Goal: Navigation & Orientation: Find specific page/section

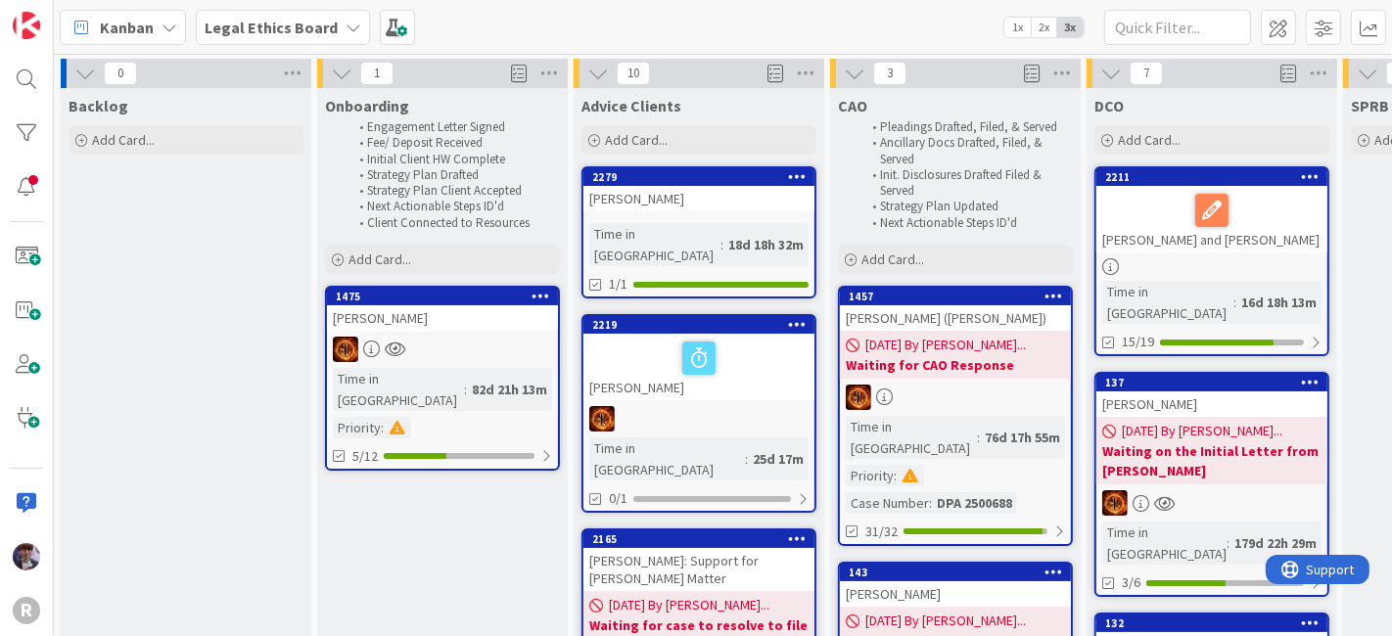
click at [80, 18] on icon at bounding box center [81, 27] width 25 height 25
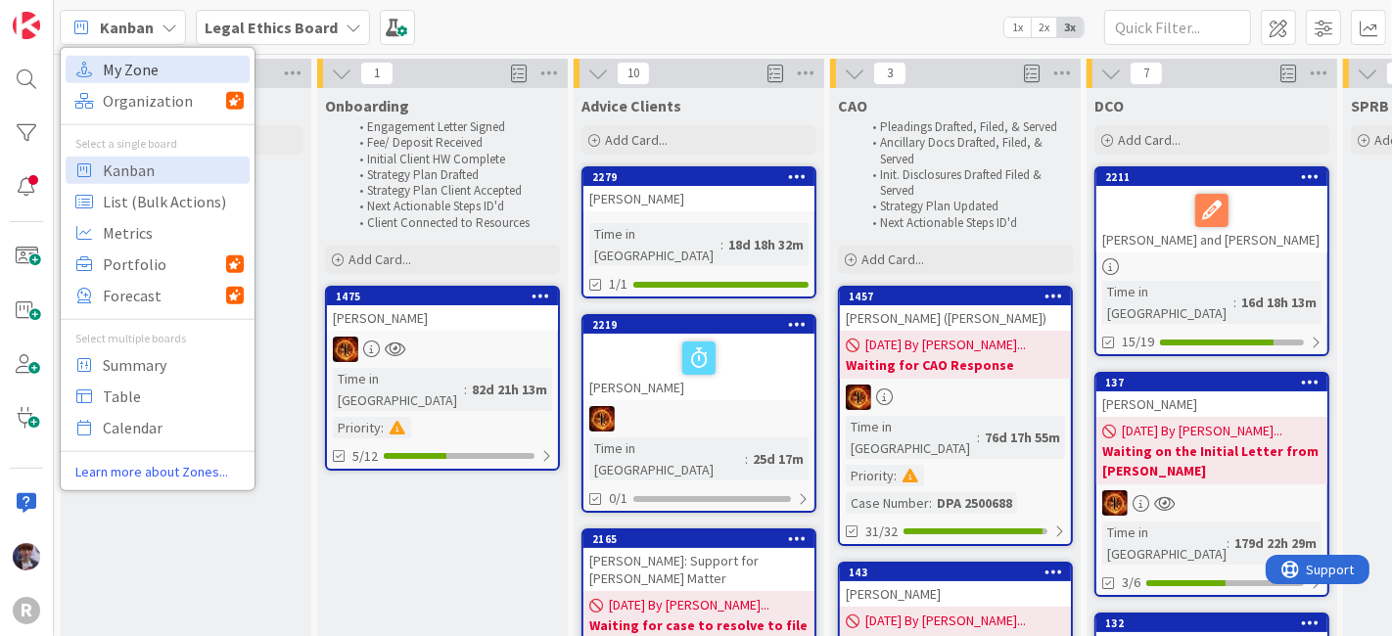
click at [155, 70] on span "My Zone" at bounding box center [173, 68] width 141 height 29
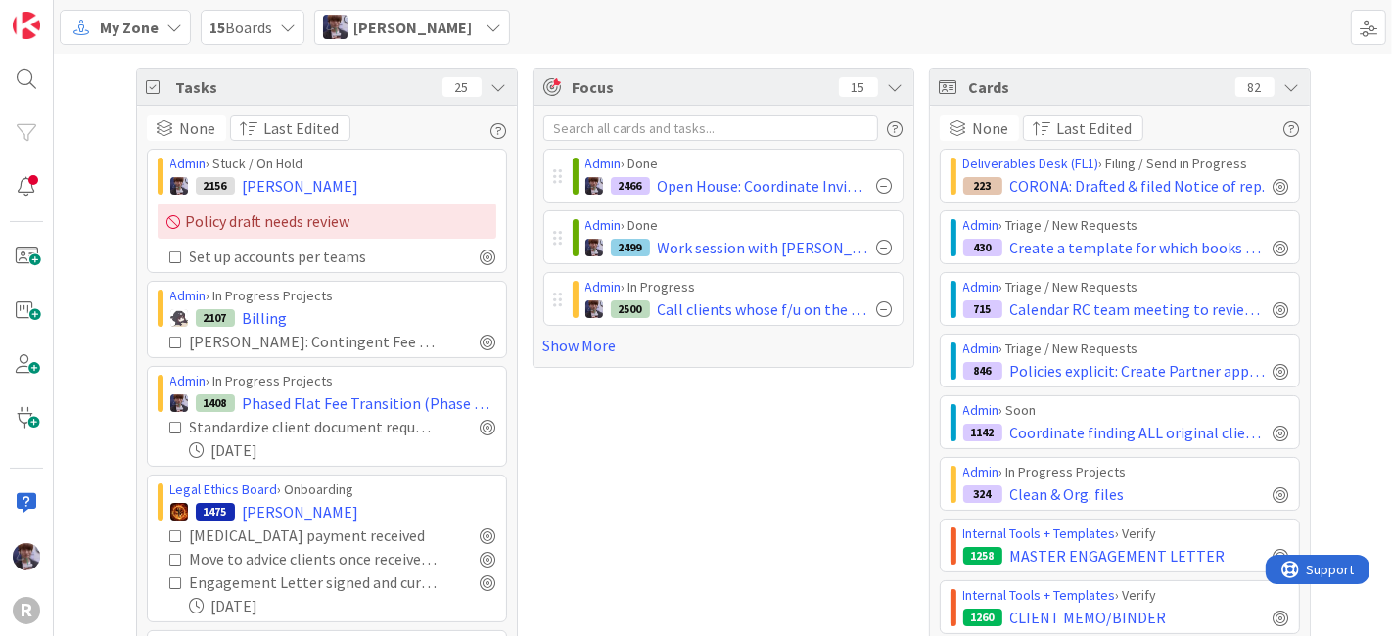
click at [492, 88] on icon at bounding box center [500, 87] width 16 height 16
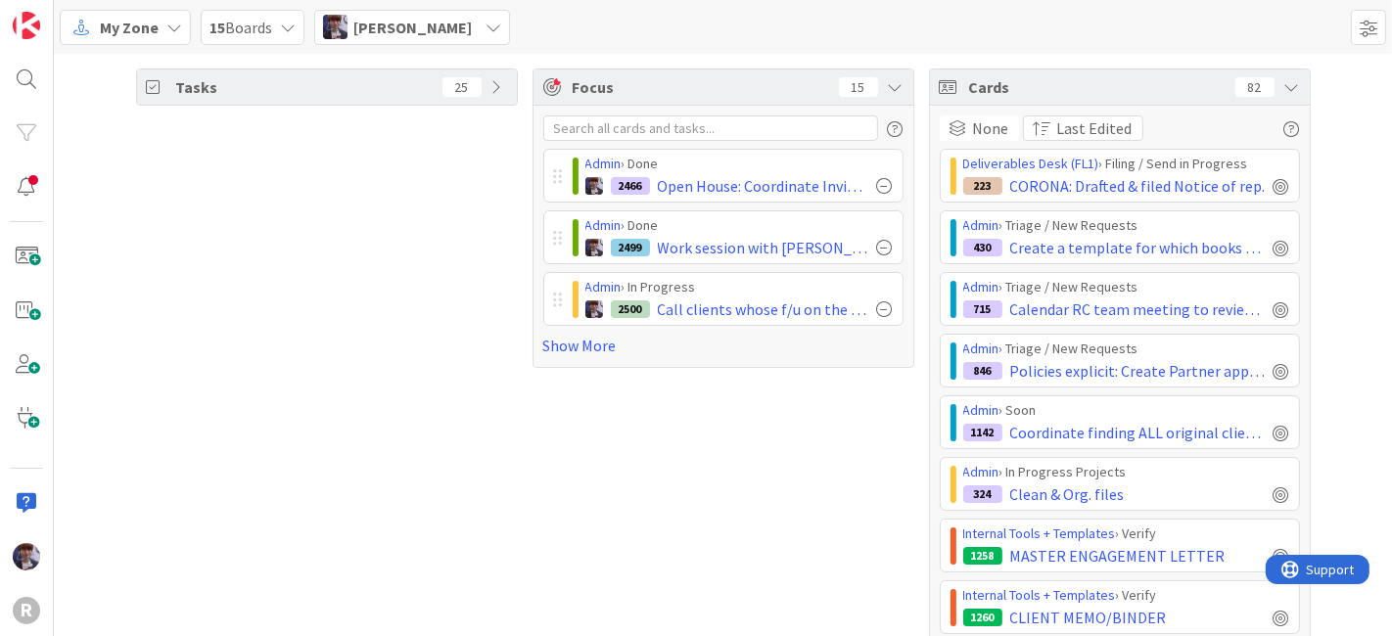
click at [1286, 86] on icon at bounding box center [1293, 87] width 16 height 16
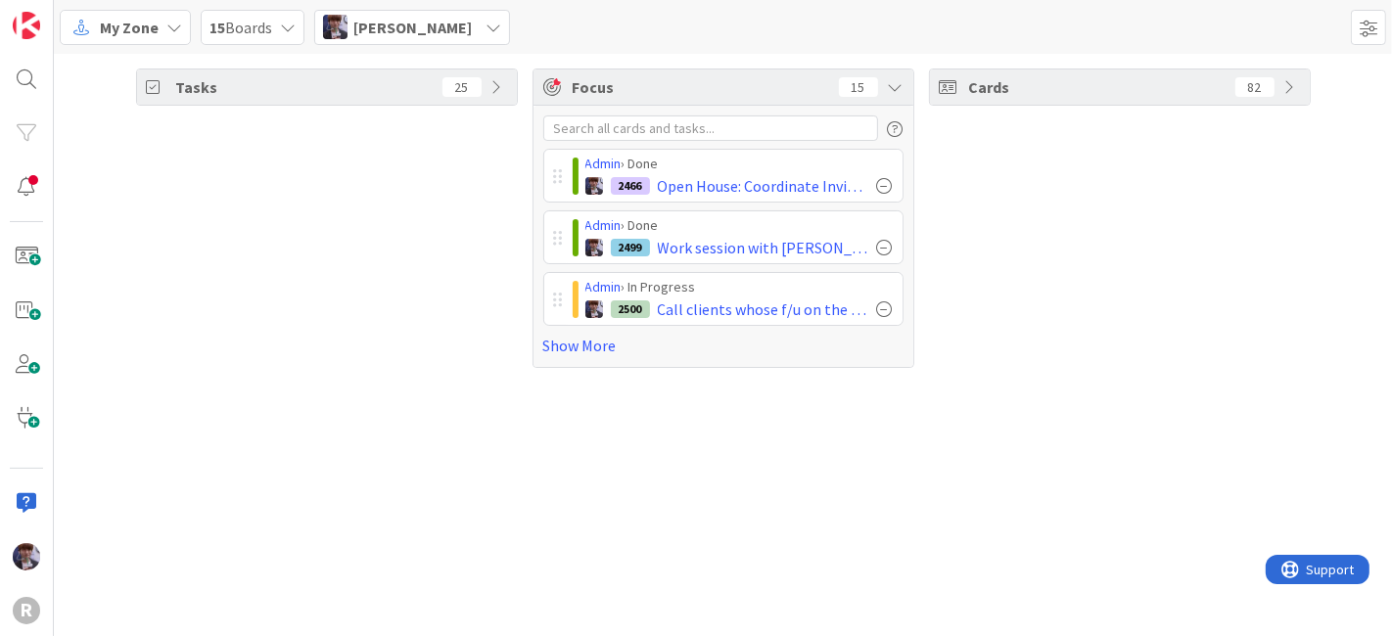
click at [484, 39] on div "Minka Laine Friesen" at bounding box center [412, 27] width 196 height 35
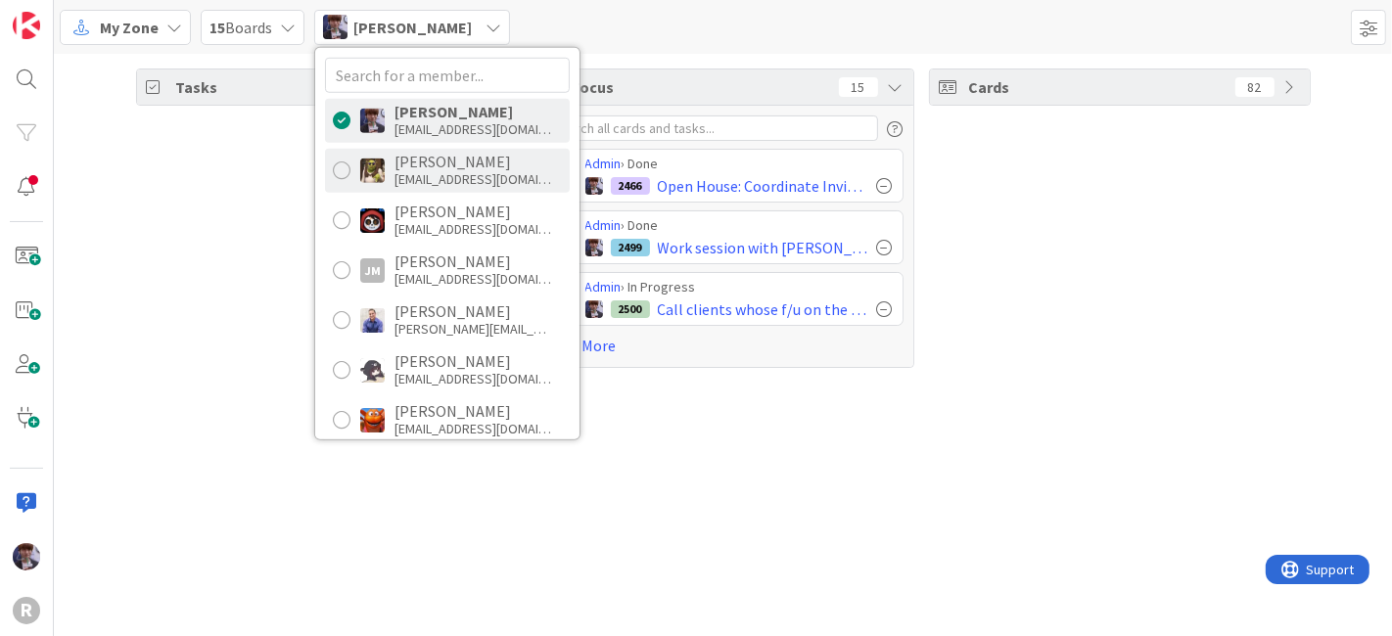
click at [441, 177] on div "dgines@reutercorbett.com" at bounding box center [473, 179] width 157 height 18
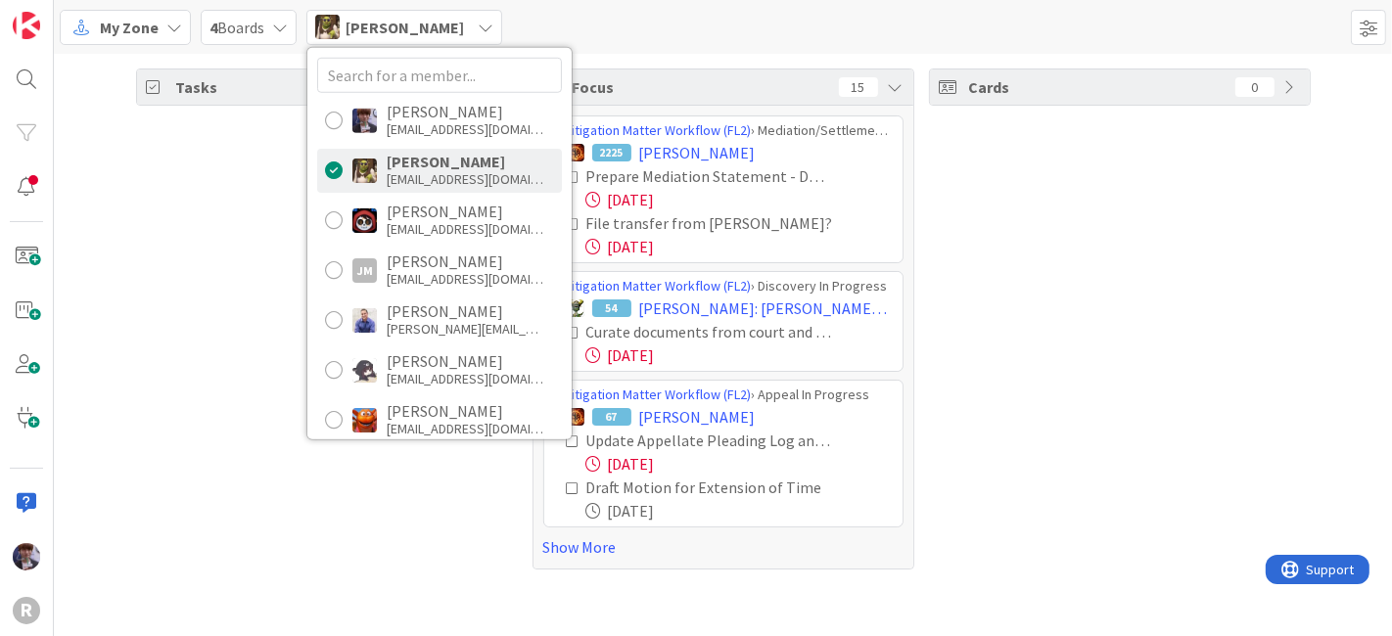
click at [999, 273] on div "Cards 0" at bounding box center [1120, 319] width 382 height 501
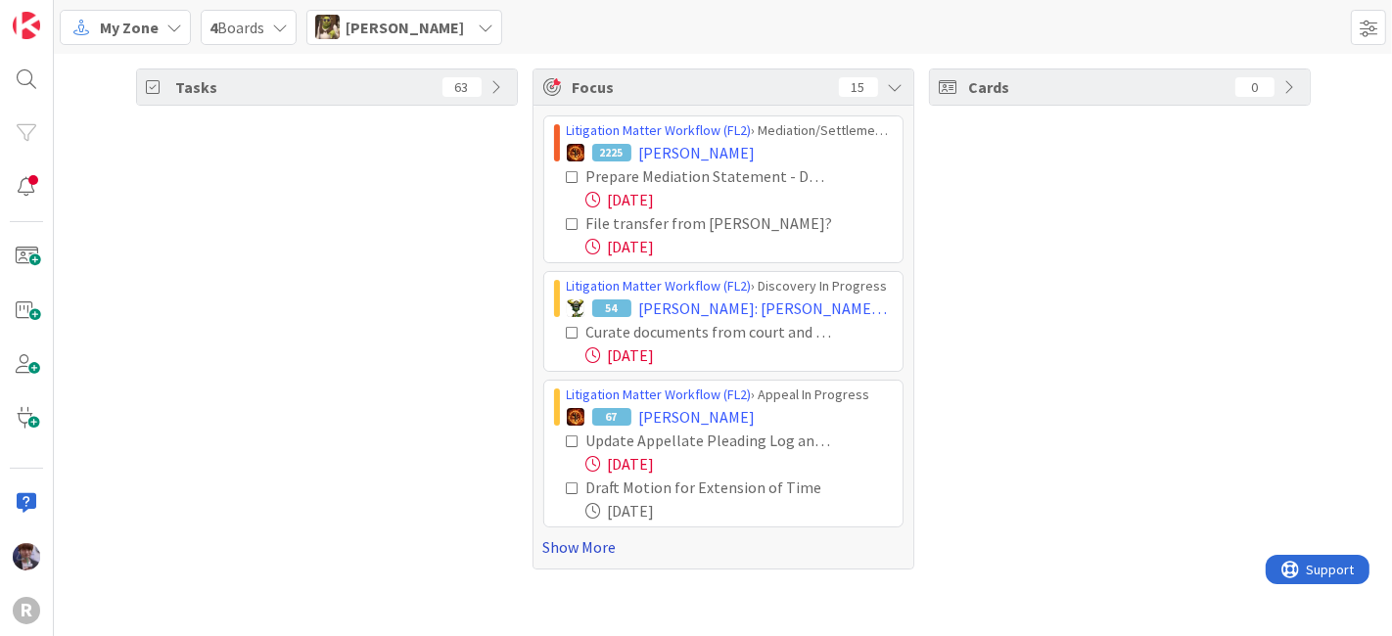
click at [625, 545] on link "Show More" at bounding box center [723, 547] width 360 height 23
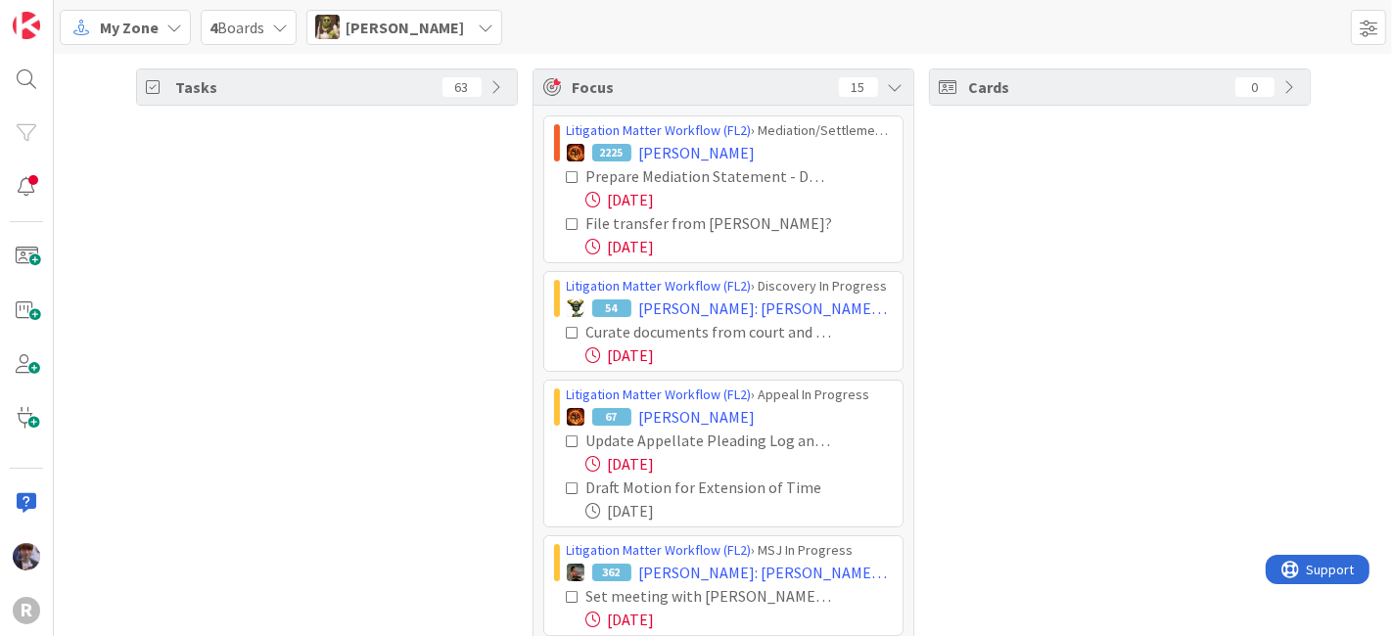
drag, startPoint x: 937, startPoint y: 291, endPoint x: 925, endPoint y: 305, distance: 18.8
click at [567, 331] on icon at bounding box center [574, 333] width 14 height 14
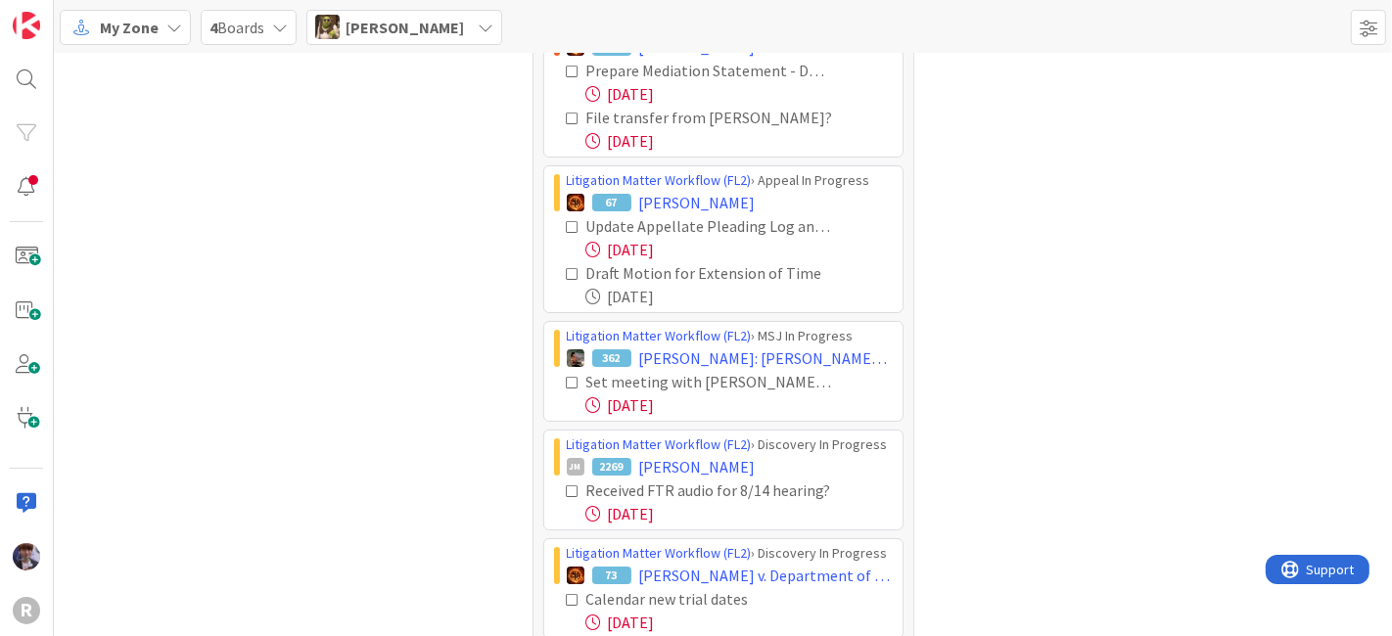
scroll to position [108, 0]
click at [1037, 123] on div "Cards 0" at bounding box center [1120, 627] width 382 height 1333
click at [1009, 159] on div "Cards 0" at bounding box center [1120, 627] width 382 height 1333
click at [368, 352] on div "Tasks 63" at bounding box center [327, 627] width 382 height 1333
click at [567, 376] on icon at bounding box center [574, 381] width 14 height 14
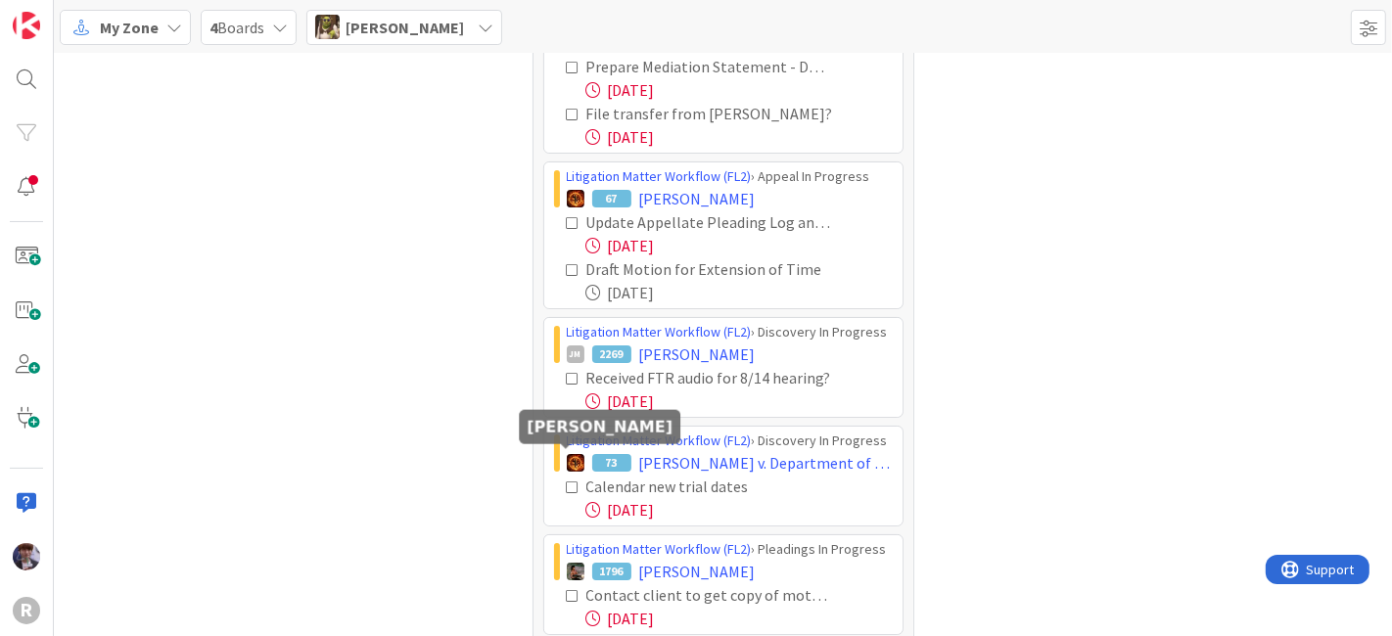
scroll to position [109, 0]
click at [567, 477] on div "Calendar new trial dates" at bounding box center [730, 487] width 326 height 23
click at [568, 484] on icon at bounding box center [574, 489] width 14 height 14
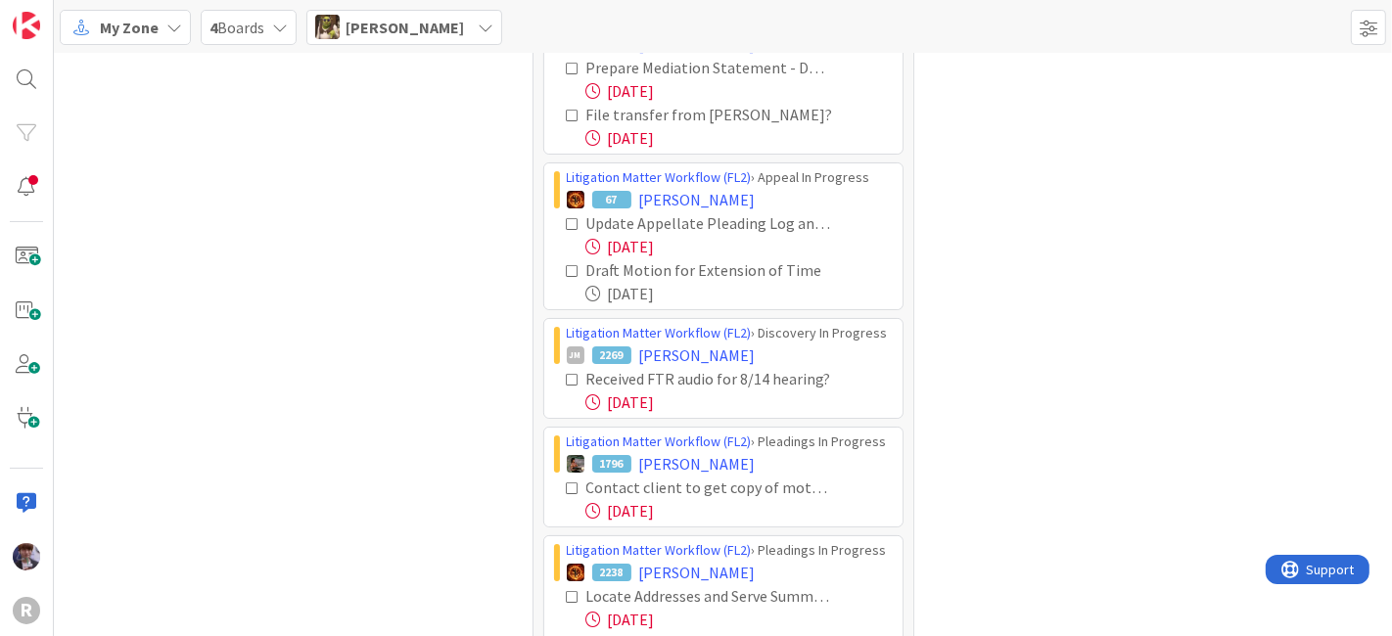
click at [450, 468] on div "Tasks 61" at bounding box center [327, 517] width 382 height 1115
drag, startPoint x: 562, startPoint y: 484, endPoint x: 539, endPoint y: 488, distance: 22.9
click at [567, 484] on icon at bounding box center [574, 489] width 14 height 14
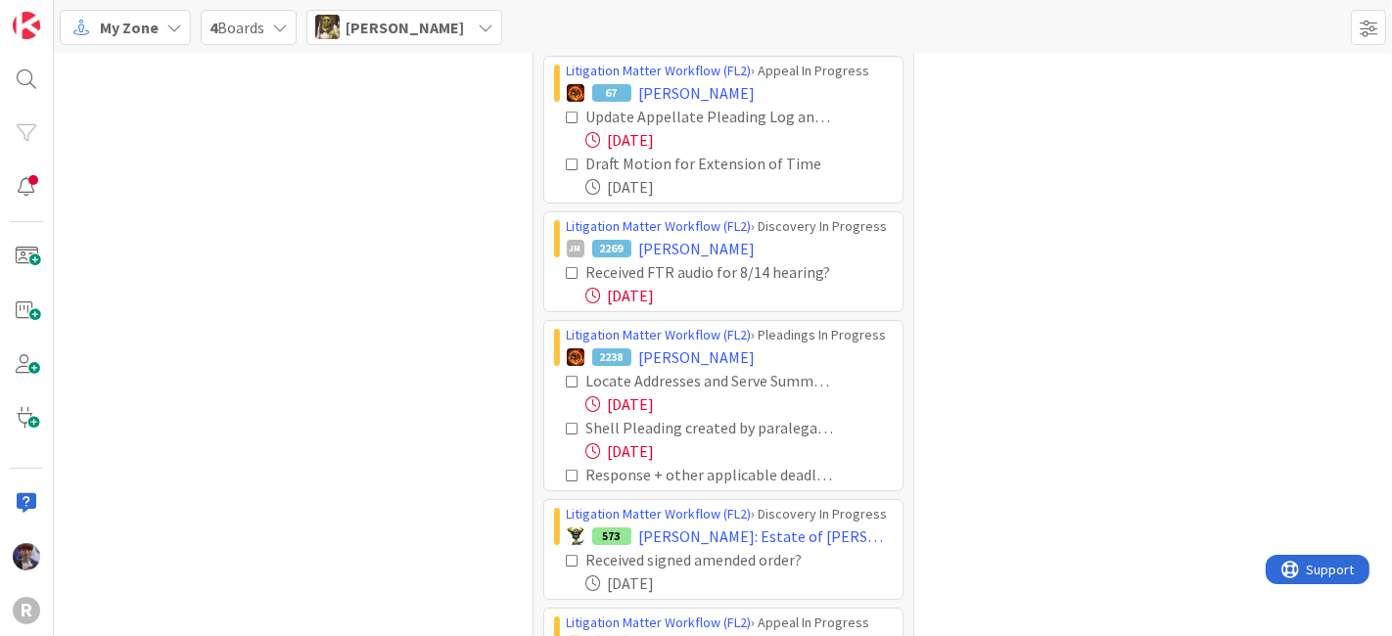
scroll to position [216, 0]
click at [348, 438] on div "Tasks 60" at bounding box center [327, 355] width 382 height 1007
click at [567, 376] on icon at bounding box center [574, 381] width 14 height 14
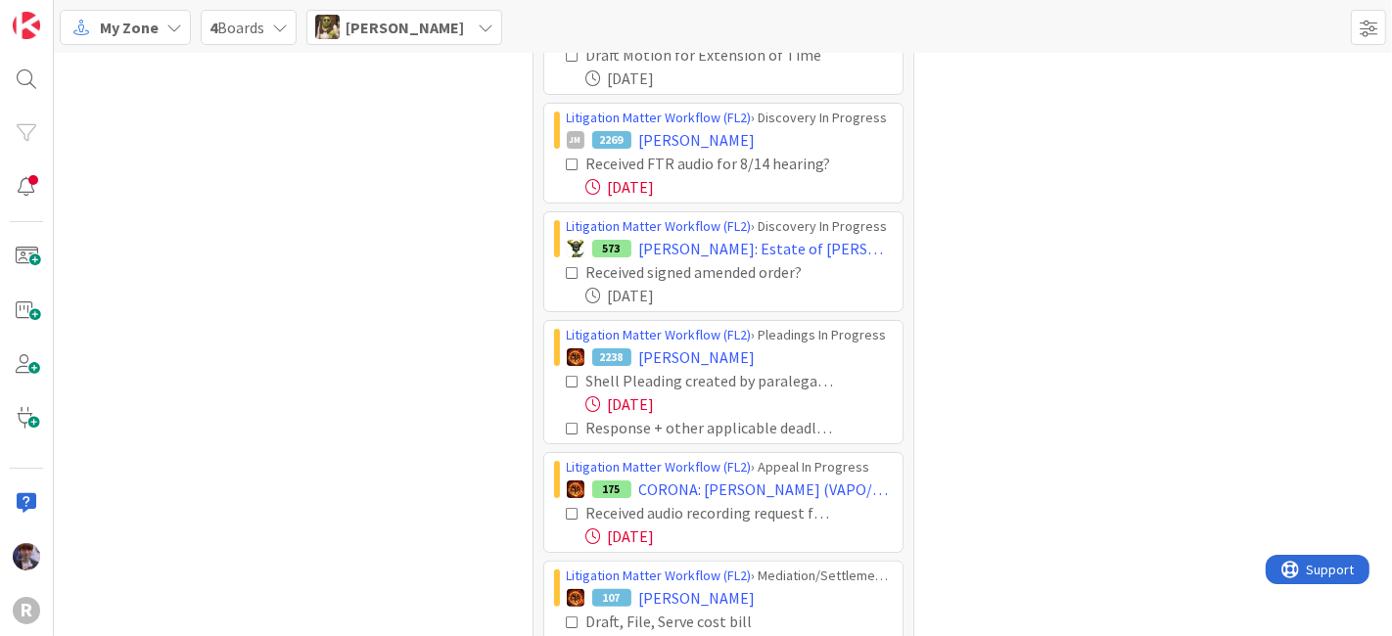
scroll to position [324, 0]
click at [567, 375] on icon at bounding box center [574, 382] width 14 height 14
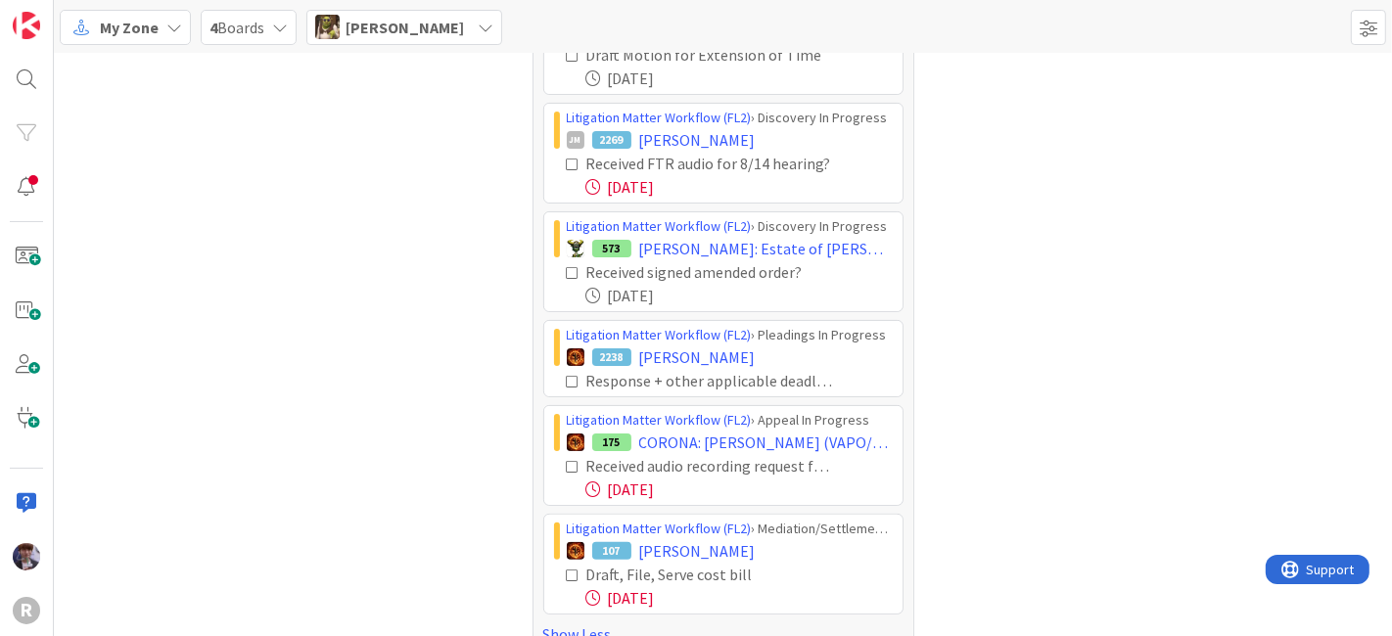
click at [567, 460] on icon at bounding box center [574, 467] width 14 height 14
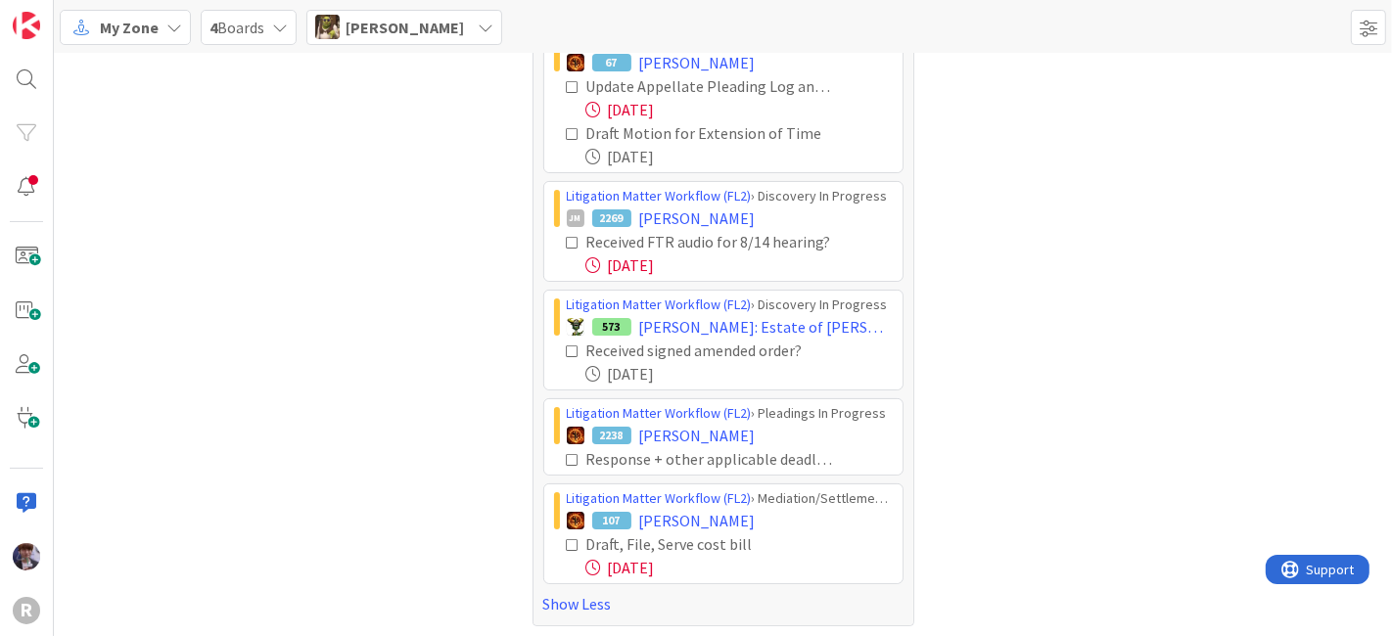
click at [567, 538] on icon at bounding box center [574, 545] width 14 height 14
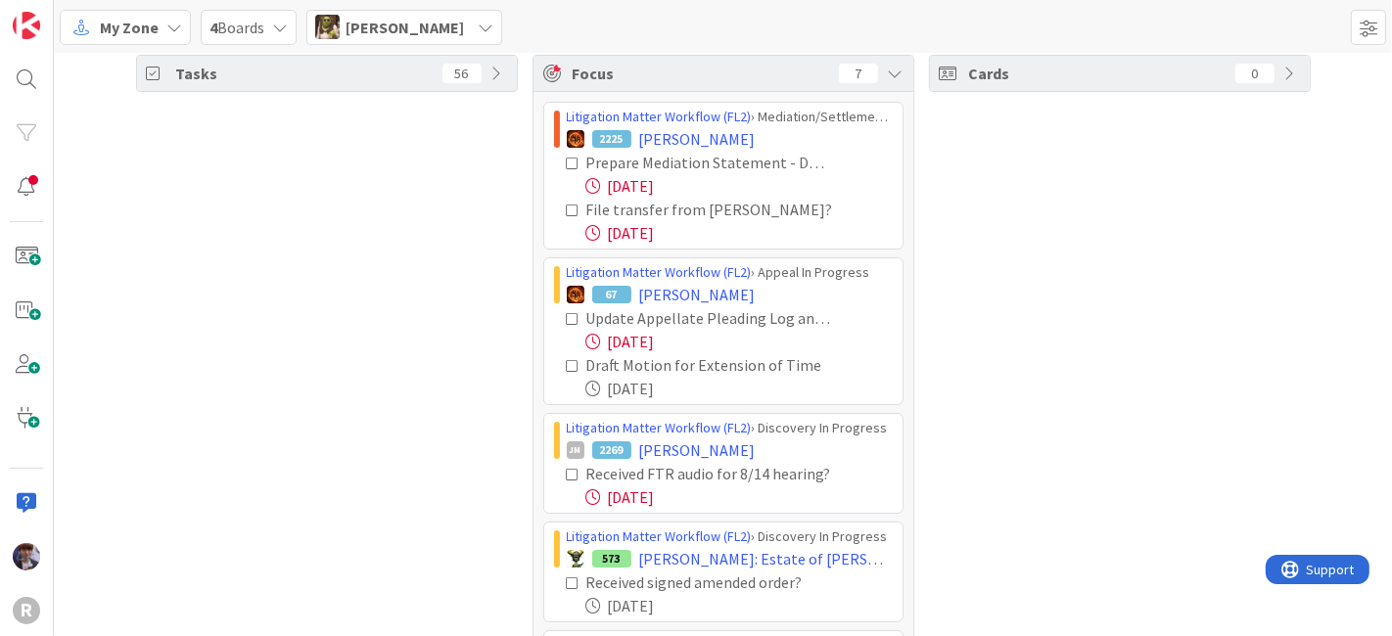
scroll to position [0, 0]
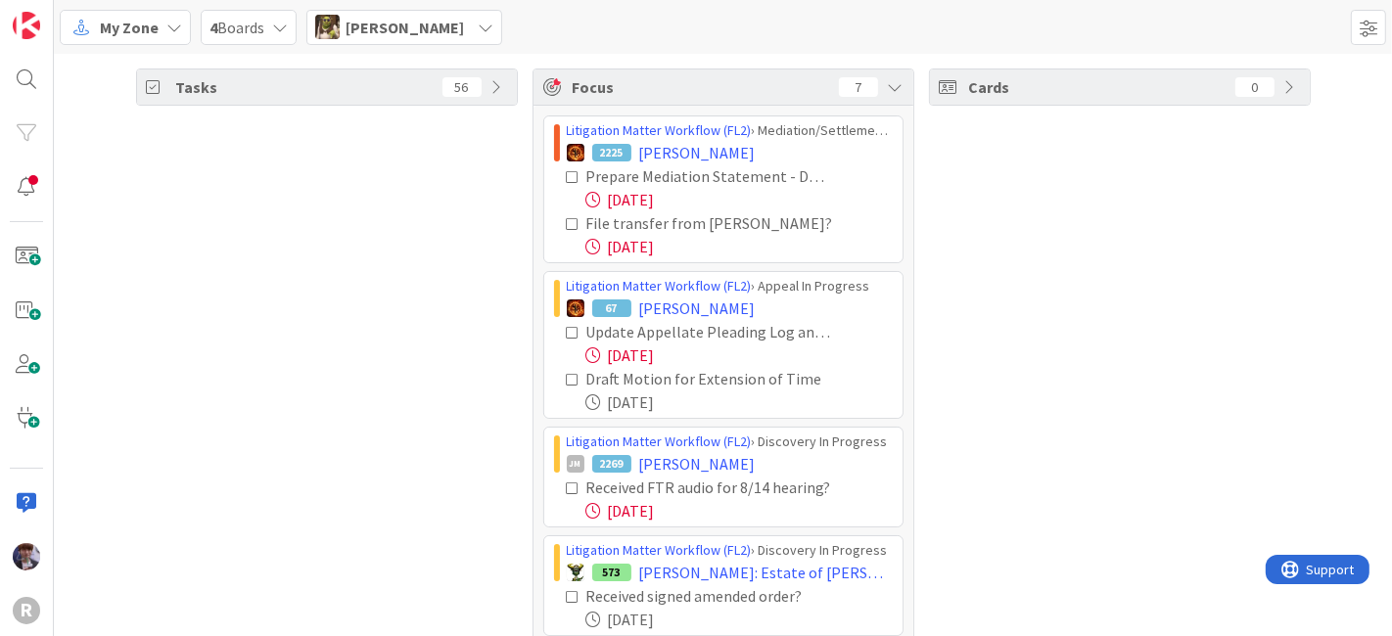
click at [357, 41] on div "Devine Gines" at bounding box center [404, 27] width 196 height 35
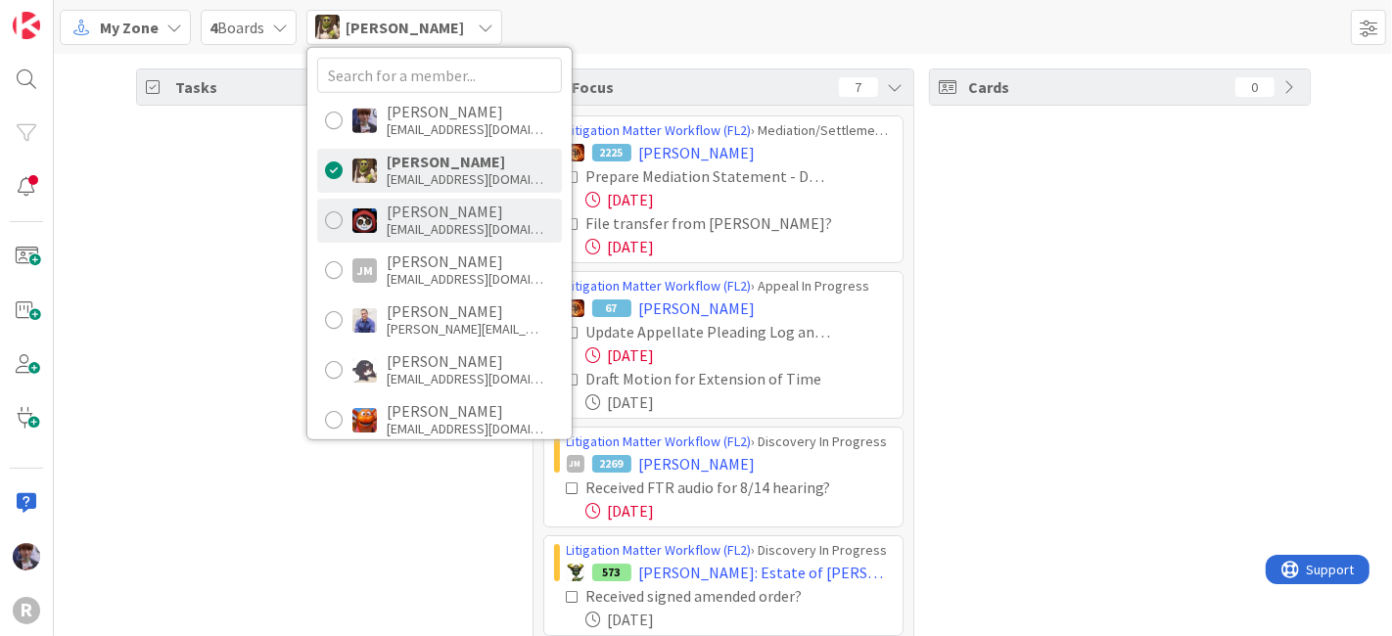
click at [442, 222] on div "jsanchez@reutercorbett.com" at bounding box center [465, 229] width 157 height 18
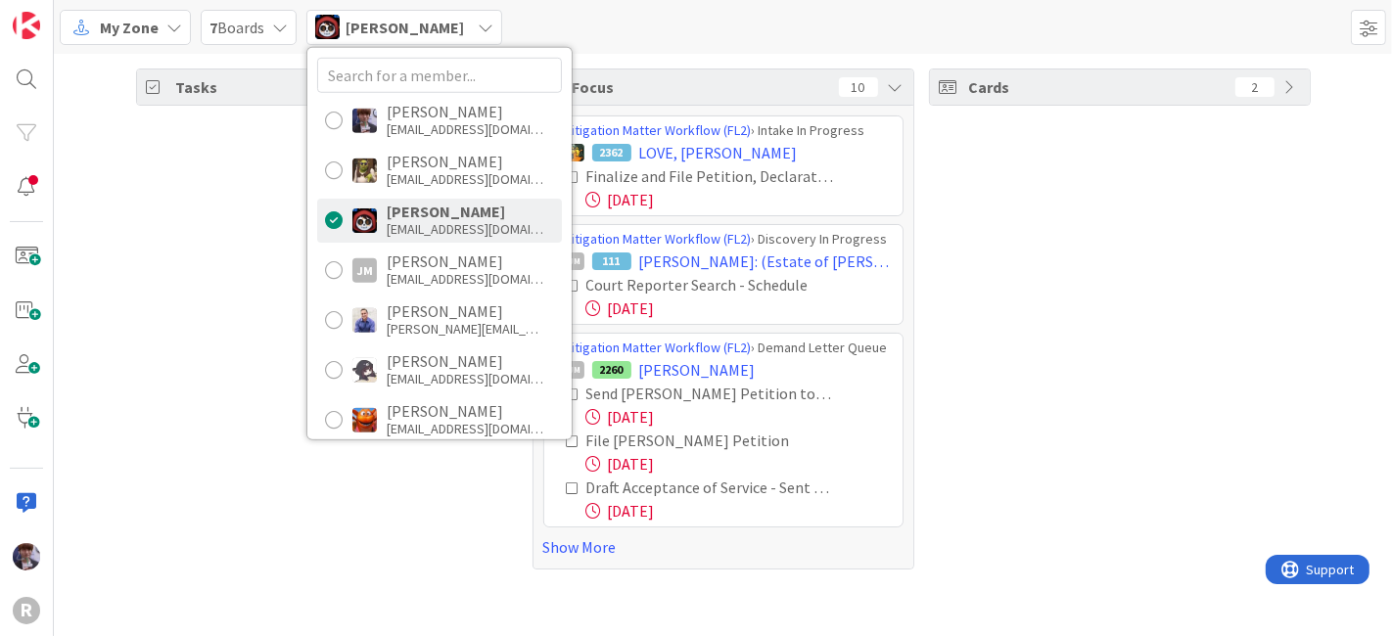
click at [192, 304] on div "Tasks 56" at bounding box center [327, 319] width 382 height 501
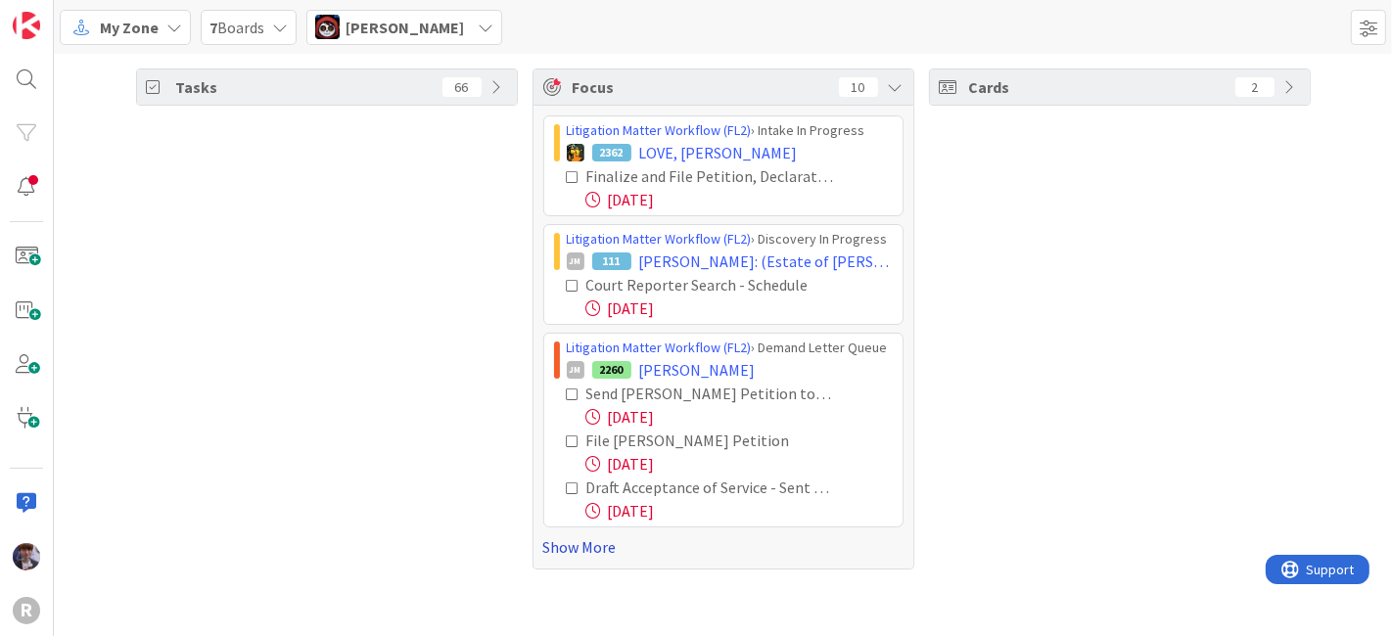
click at [606, 540] on link "Show More" at bounding box center [723, 547] width 360 height 23
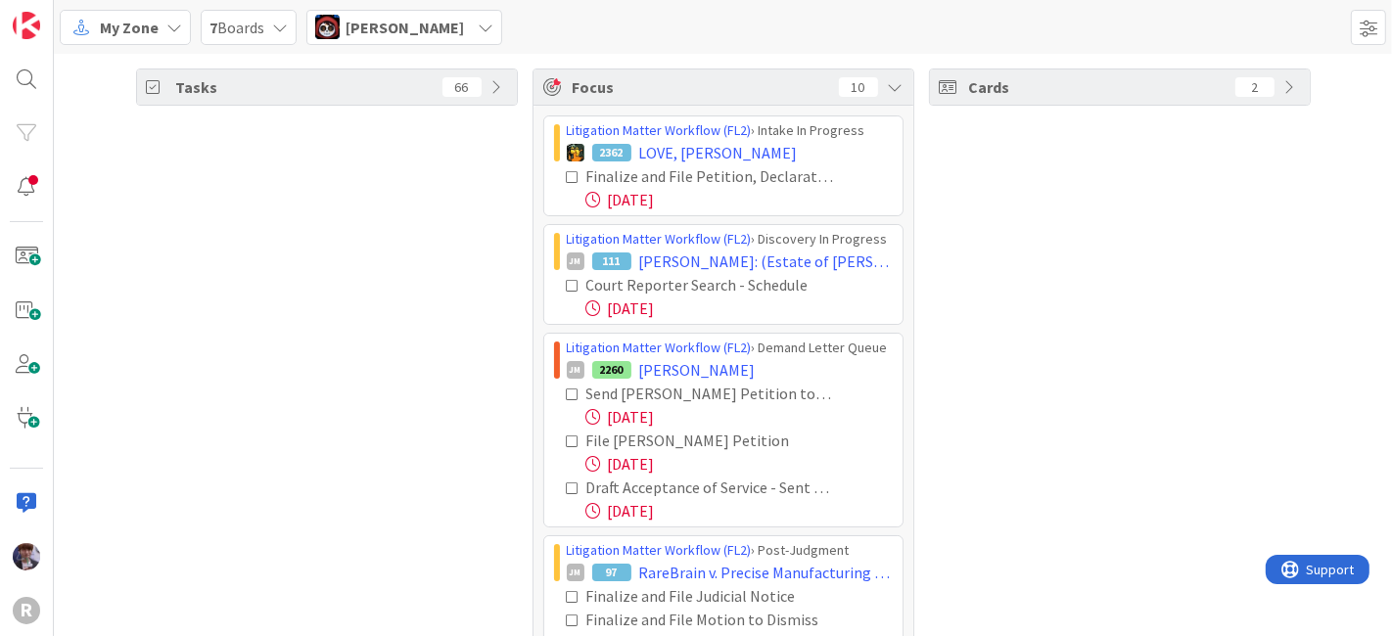
click at [567, 170] on icon at bounding box center [574, 177] width 14 height 14
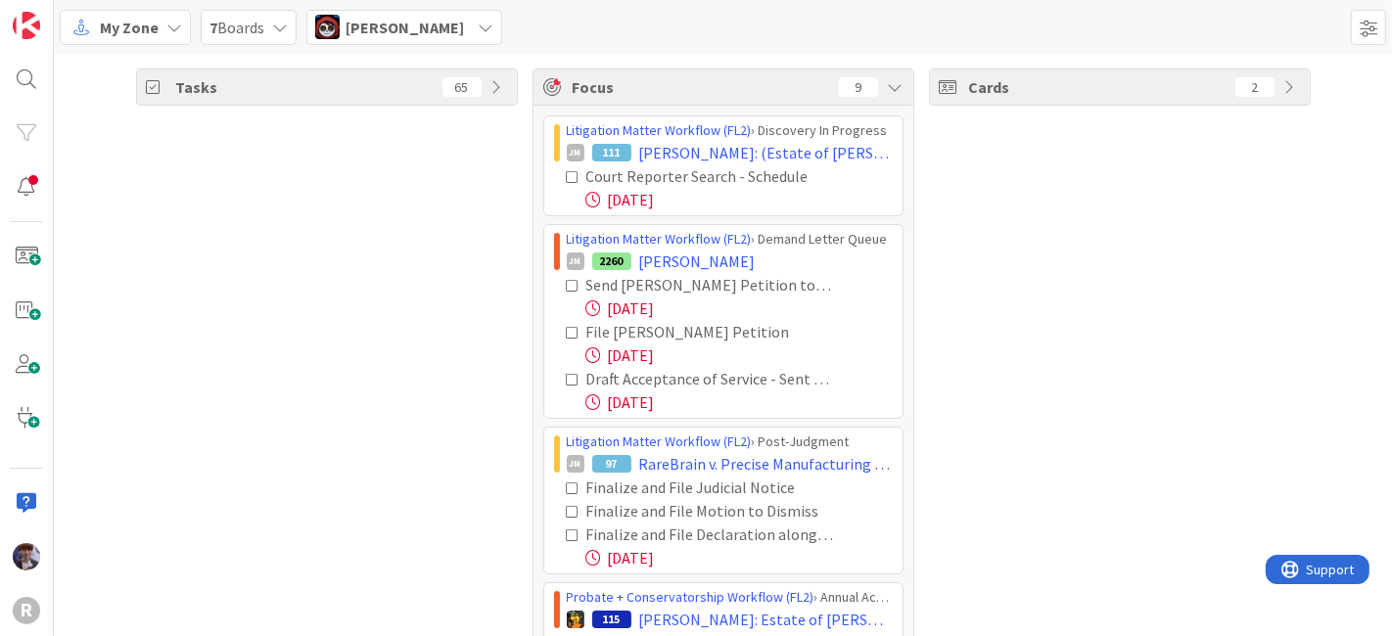
click at [567, 174] on icon at bounding box center [574, 177] width 14 height 14
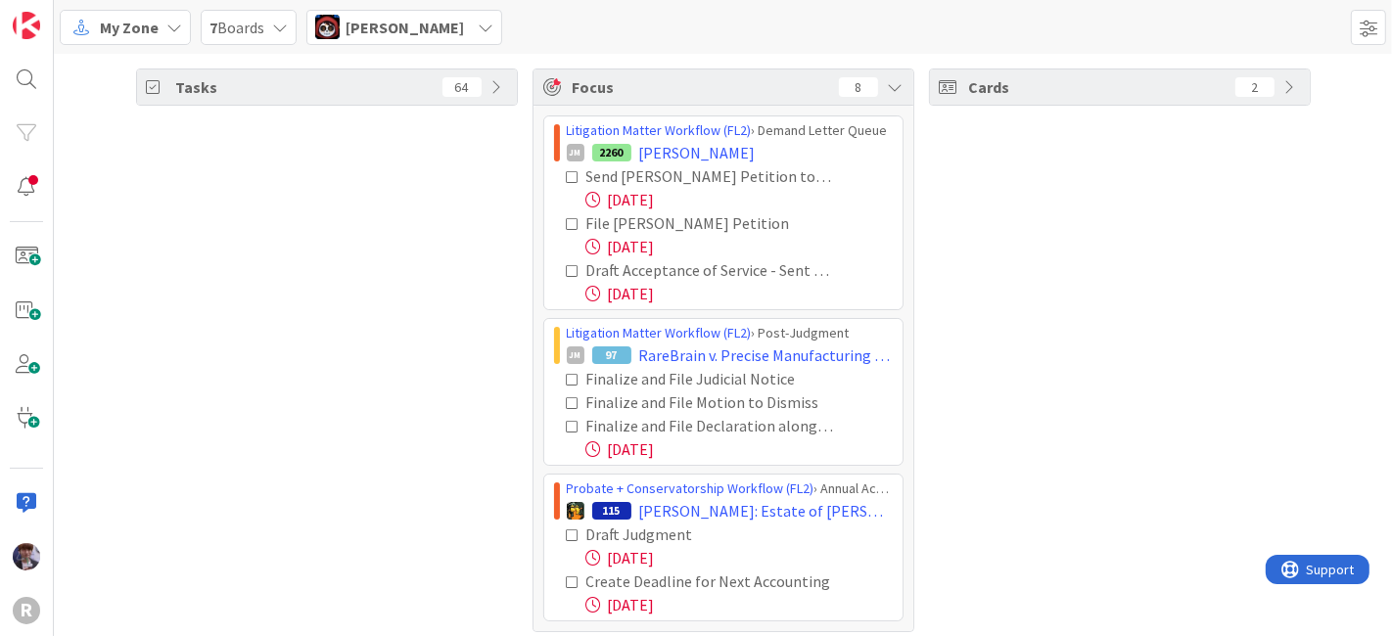
click at [567, 171] on icon at bounding box center [574, 177] width 14 height 14
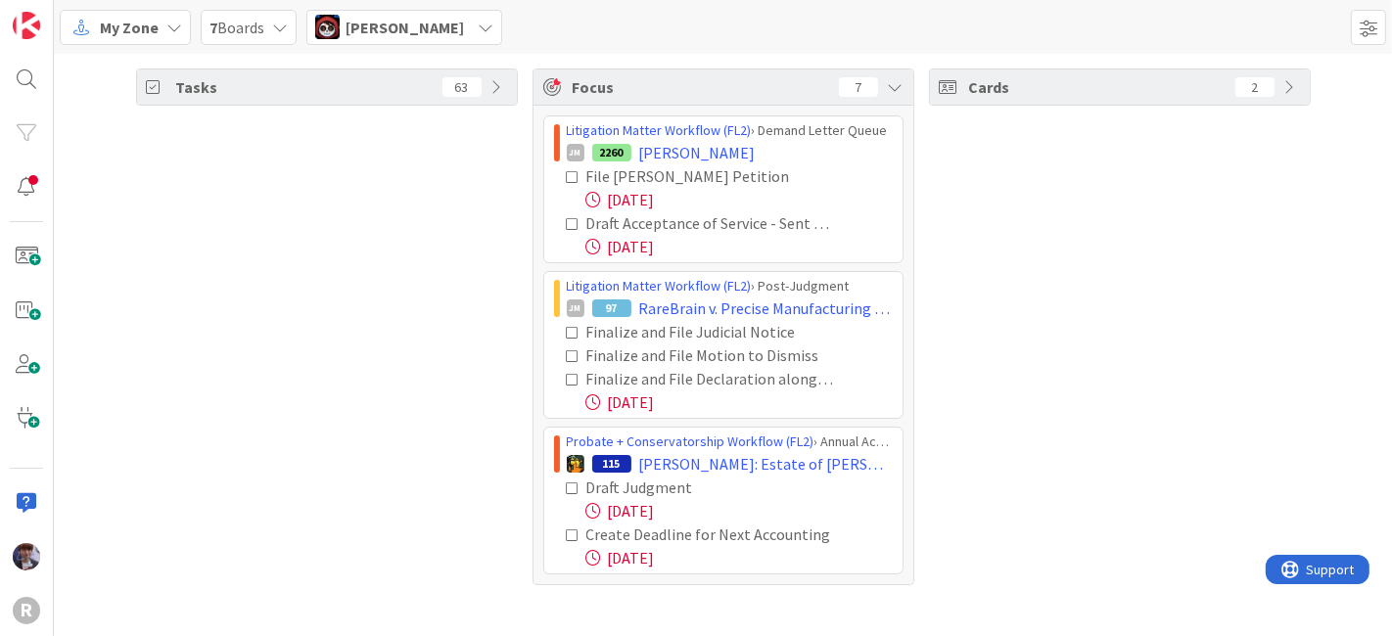
click at [565, 171] on div "File TEDRA Petition 08/21/2025 Draft Acceptance of Service - Sent to OC 08/22/2…" at bounding box center [723, 211] width 339 height 94
click at [570, 171] on icon at bounding box center [574, 177] width 14 height 14
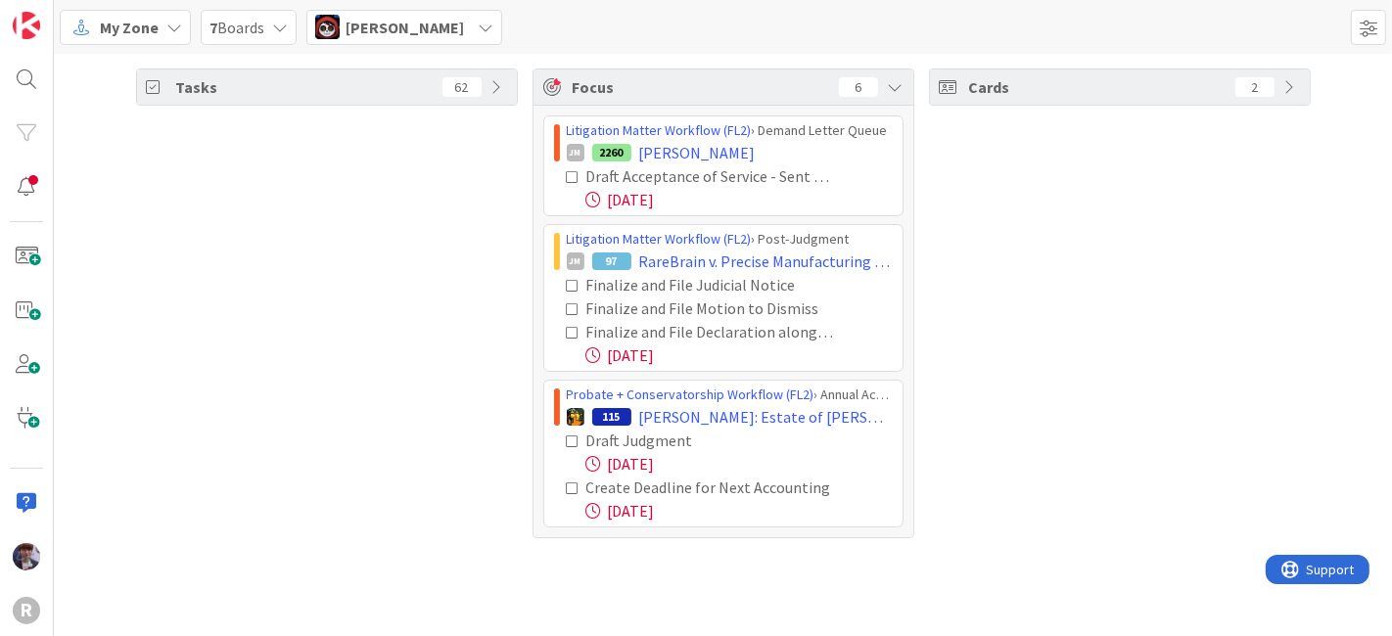
click at [570, 171] on icon at bounding box center [574, 177] width 14 height 14
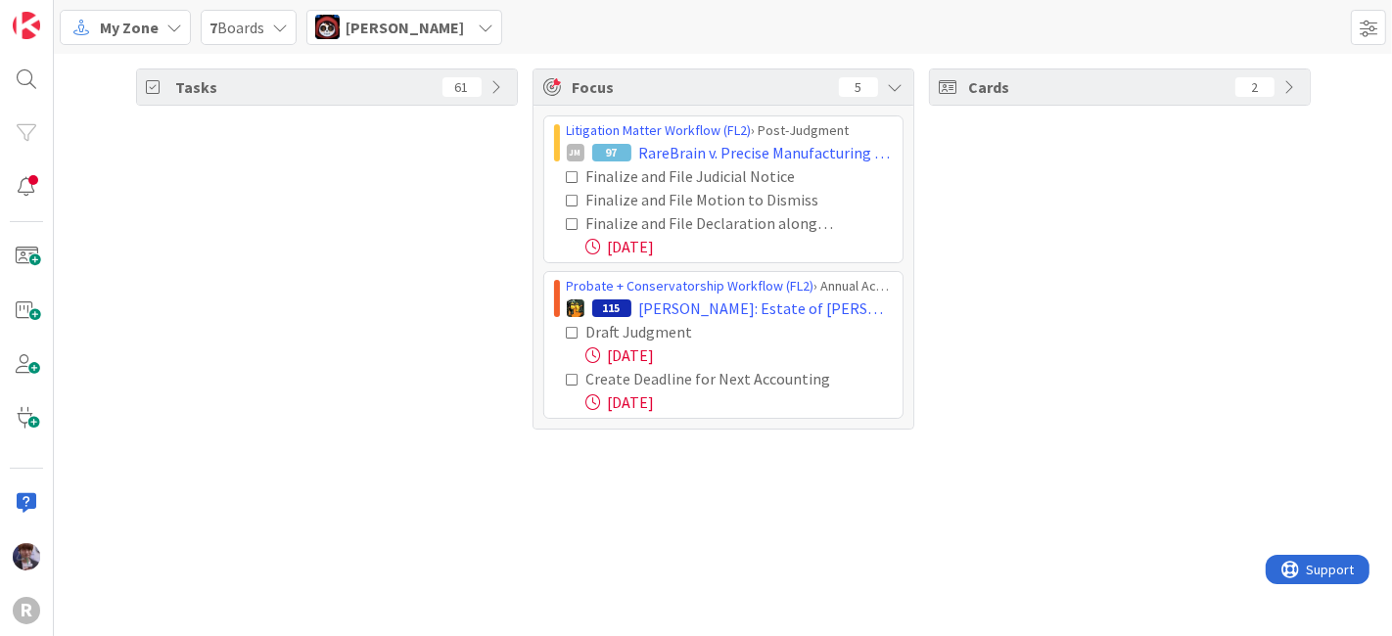
click at [569, 177] on icon at bounding box center [574, 177] width 14 height 14
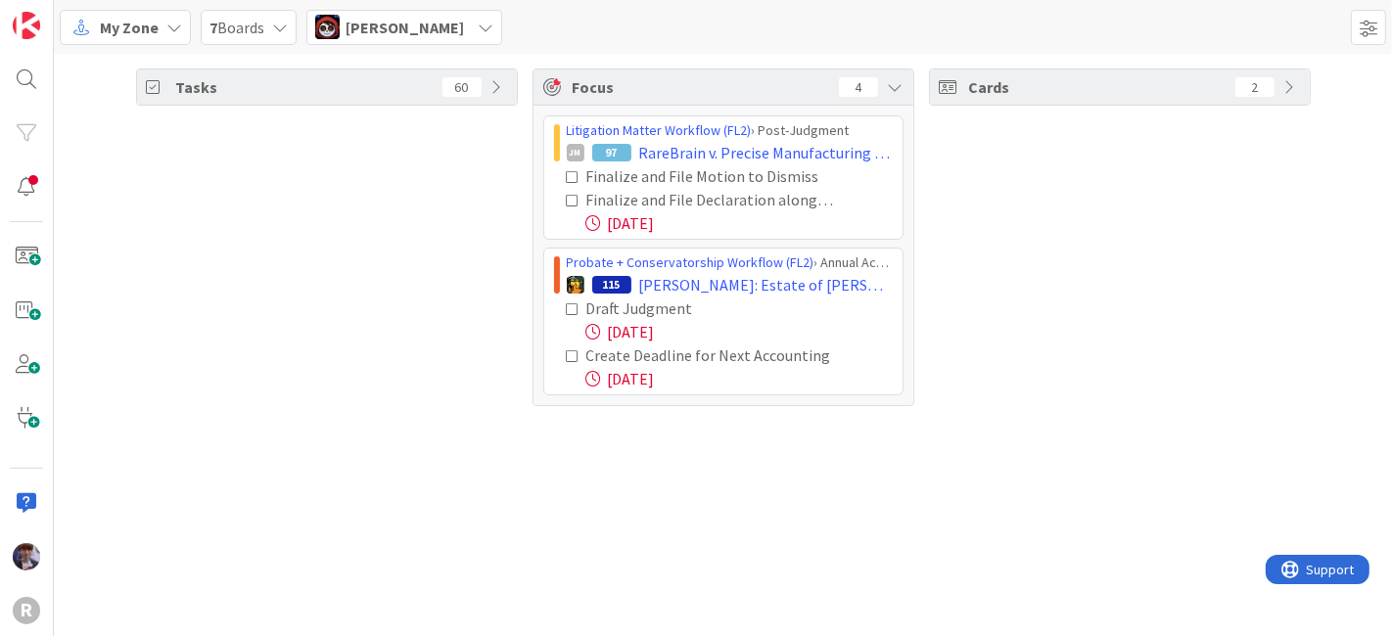
click at [569, 177] on icon at bounding box center [574, 177] width 14 height 14
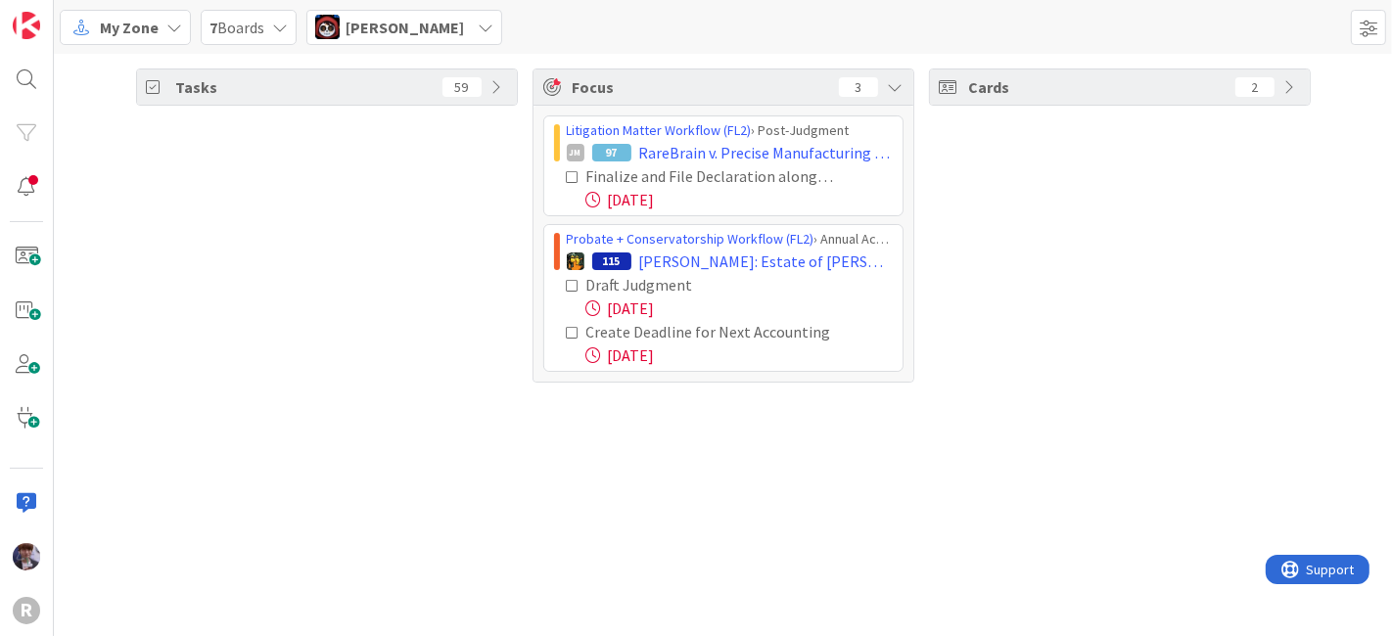
click at [569, 177] on icon at bounding box center [574, 177] width 14 height 14
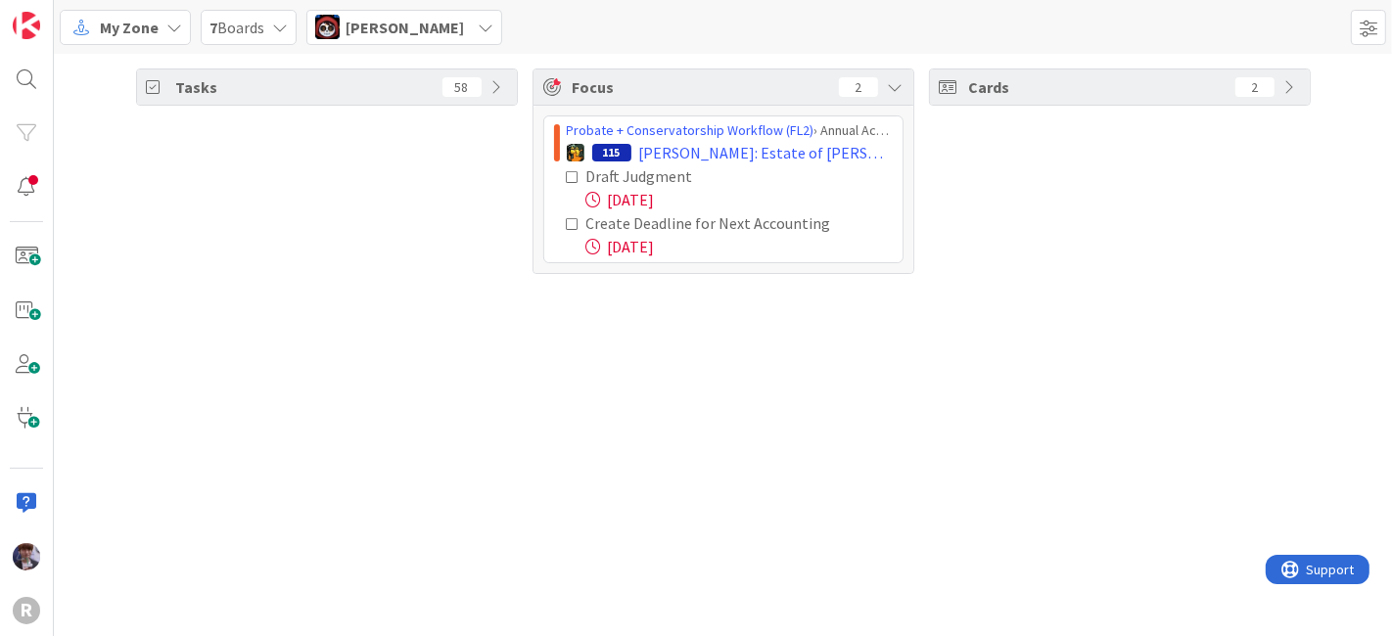
click at [499, 93] on icon at bounding box center [500, 87] width 16 height 16
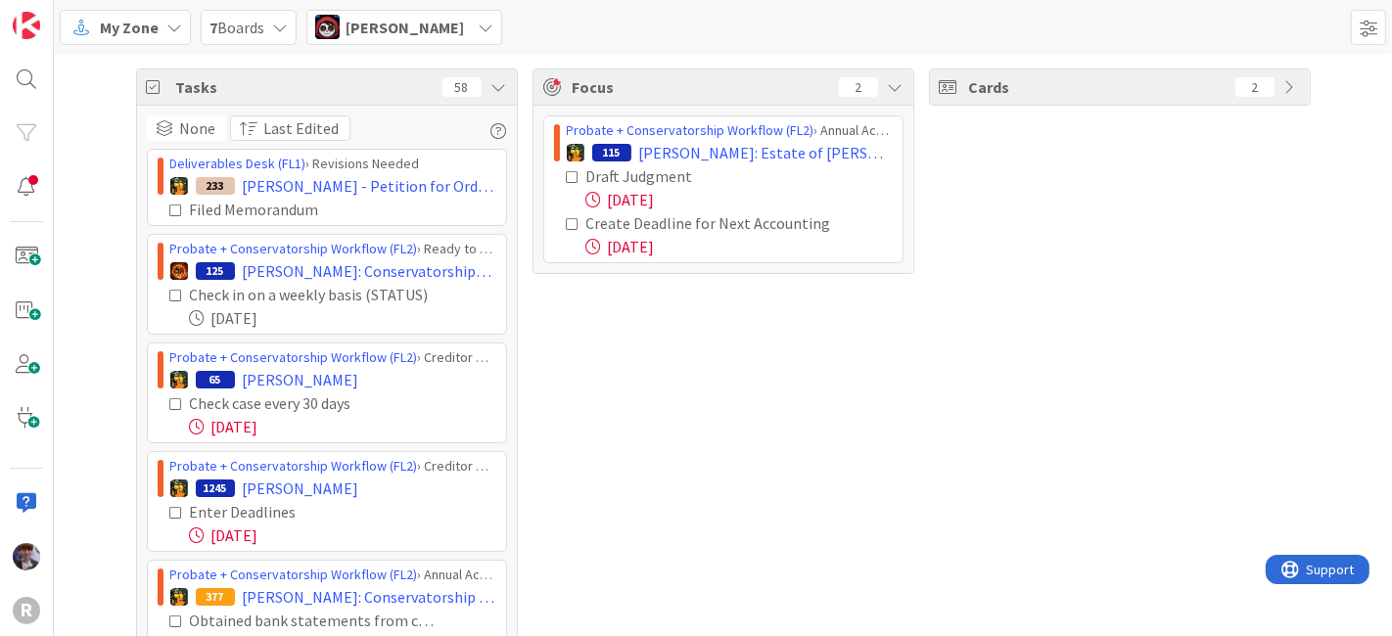
click at [497, 88] on icon at bounding box center [500, 87] width 16 height 16
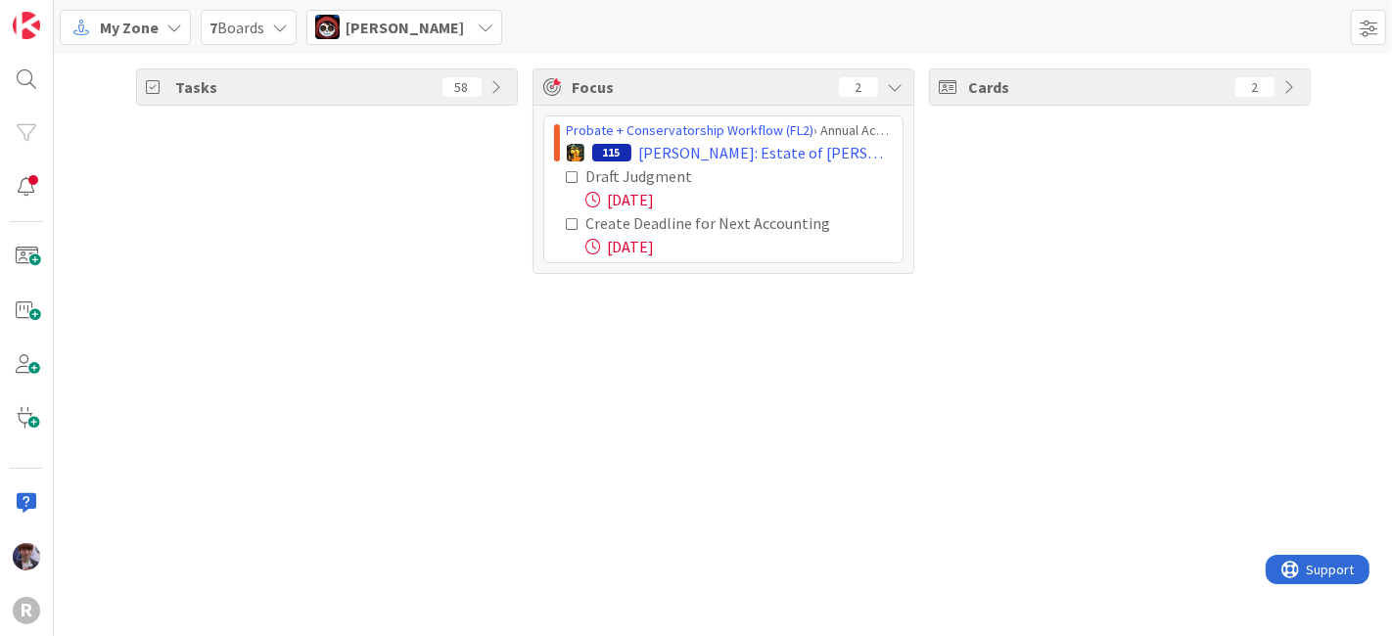
click at [452, 19] on span "Jasmin Sanchez" at bounding box center [405, 27] width 118 height 23
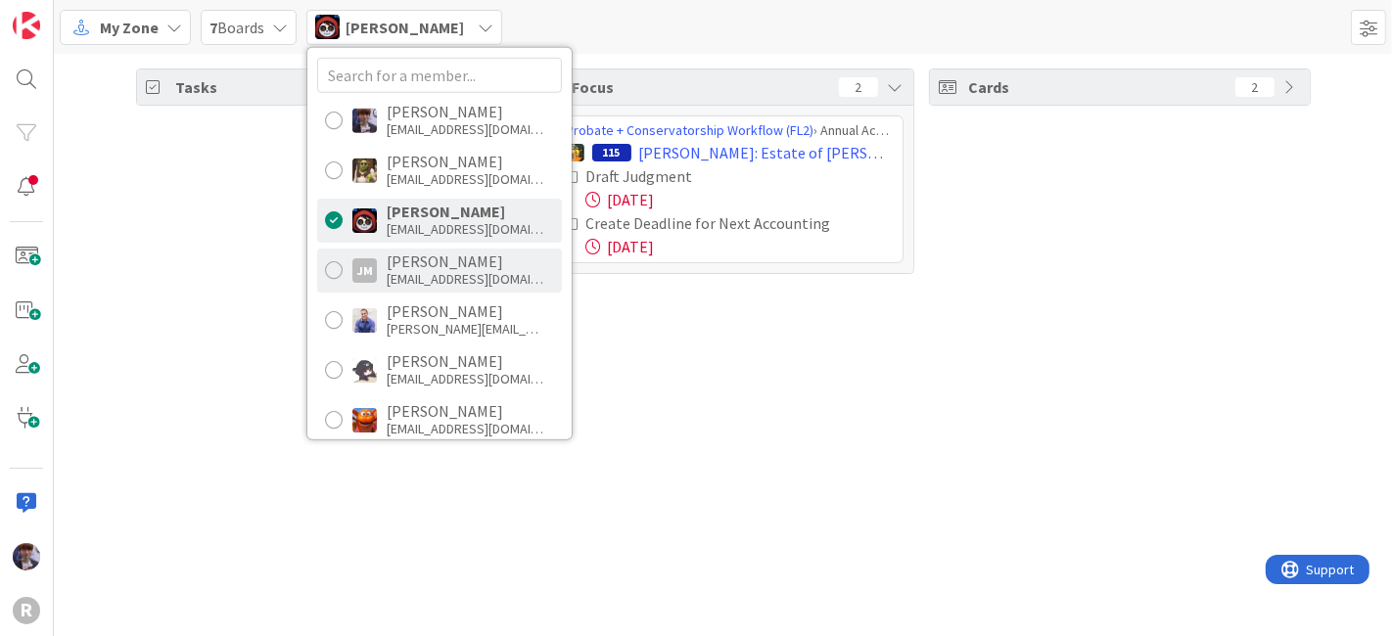
click at [443, 274] on div "jmyers@reutercorbett.com" at bounding box center [465, 279] width 157 height 18
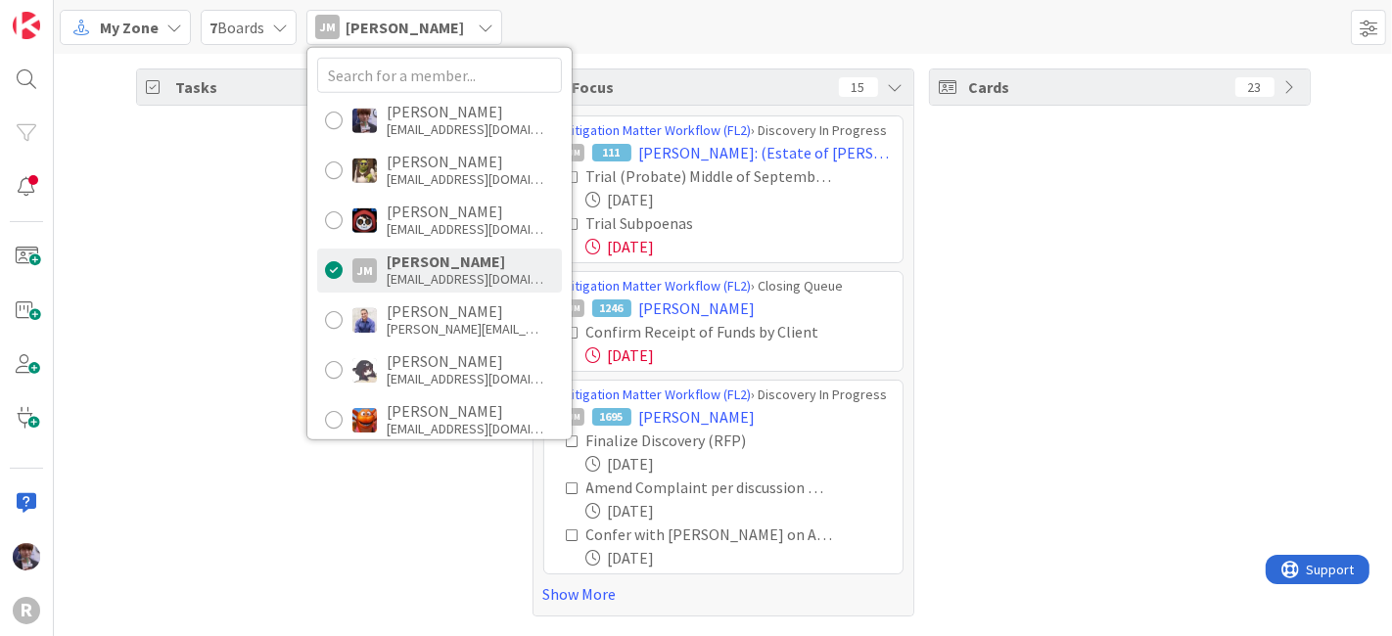
click at [204, 315] on div "Tasks 27" at bounding box center [327, 343] width 382 height 548
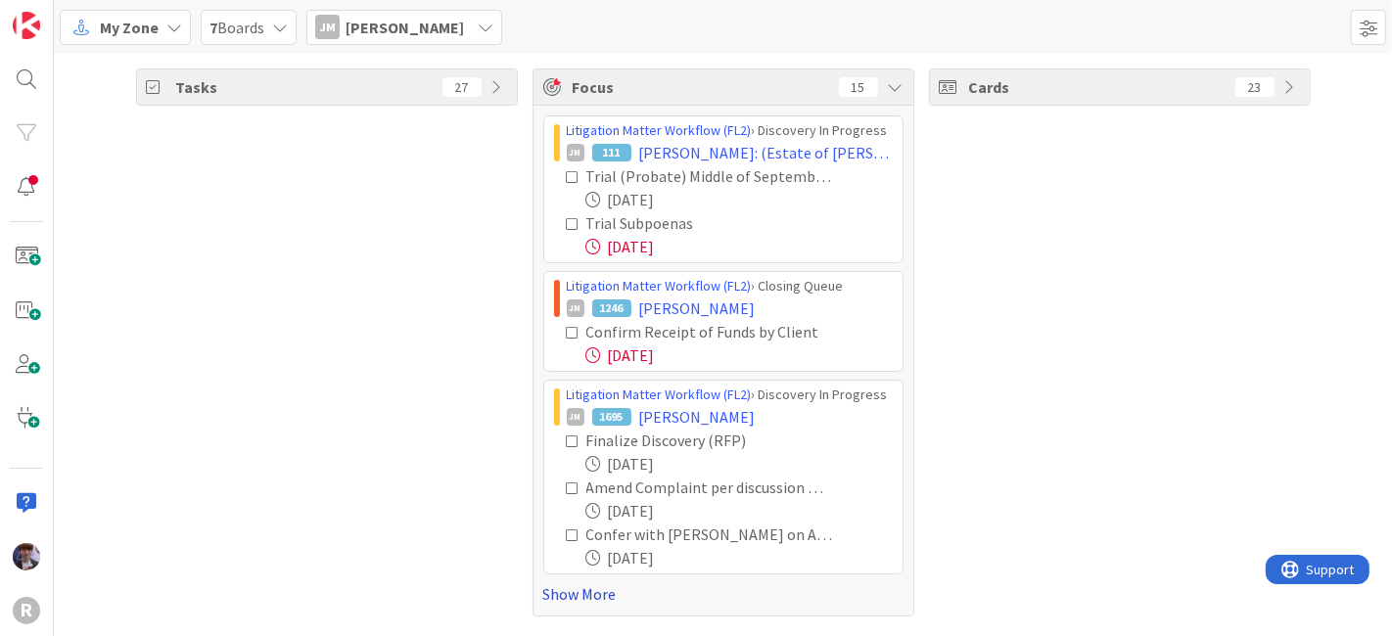
click at [590, 593] on link "Show More" at bounding box center [723, 594] width 360 height 23
click at [567, 331] on icon at bounding box center [574, 333] width 14 height 14
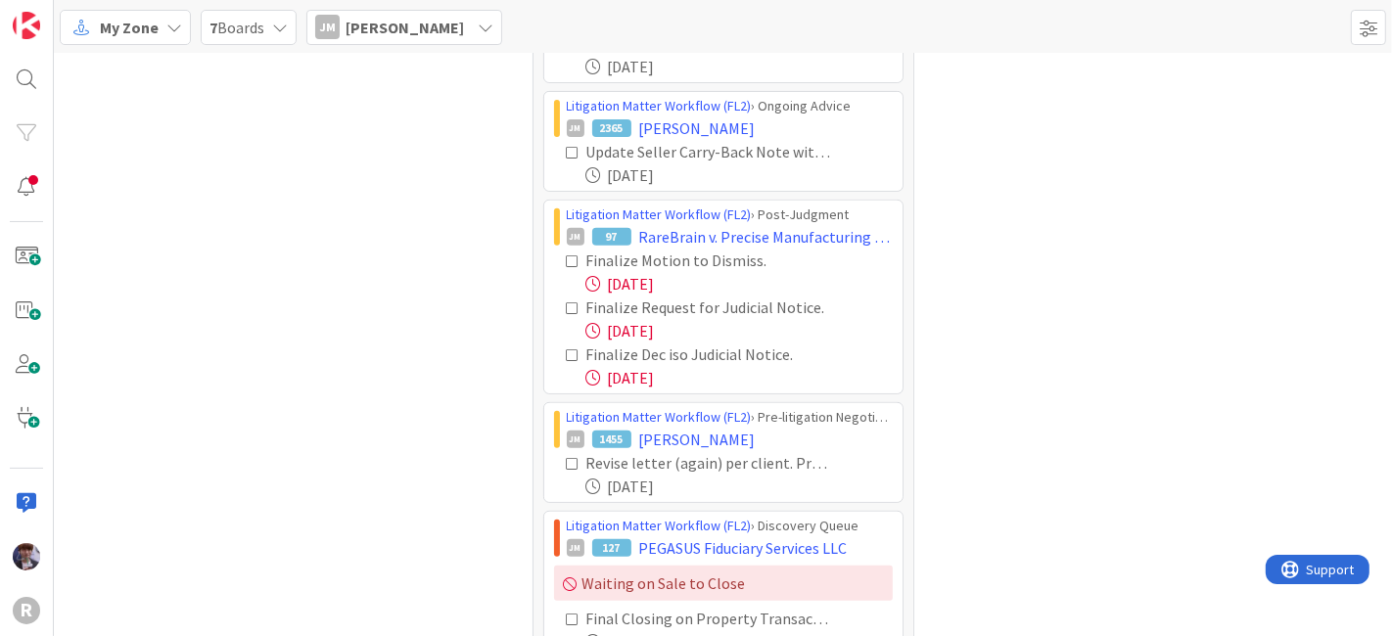
scroll to position [648, 0]
click at [567, 257] on icon at bounding box center [574, 261] width 14 height 14
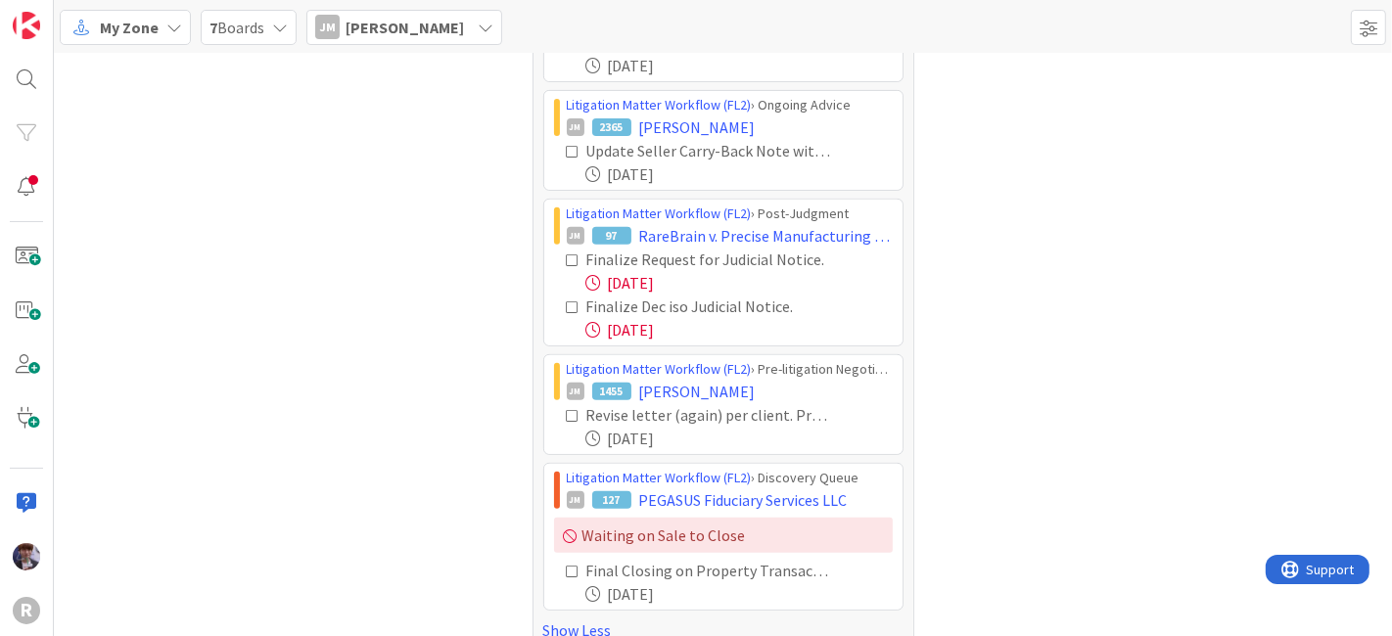
click at [567, 257] on icon at bounding box center [574, 261] width 14 height 14
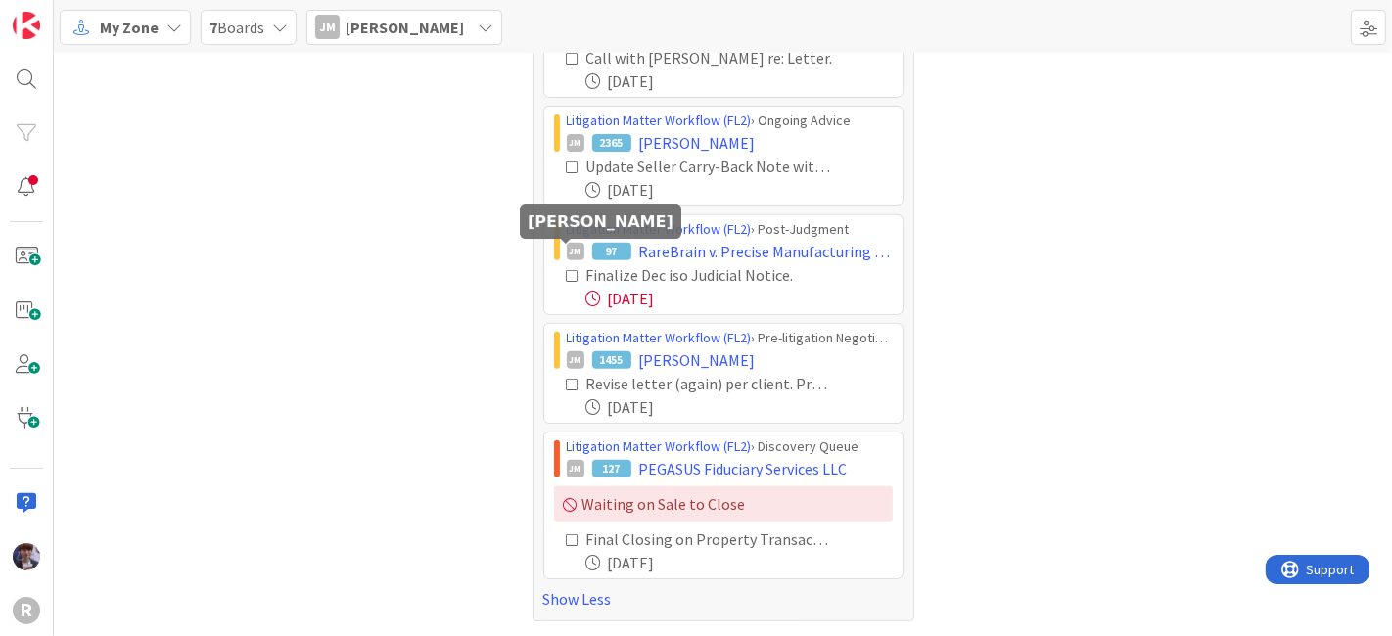
scroll to position [627, 0]
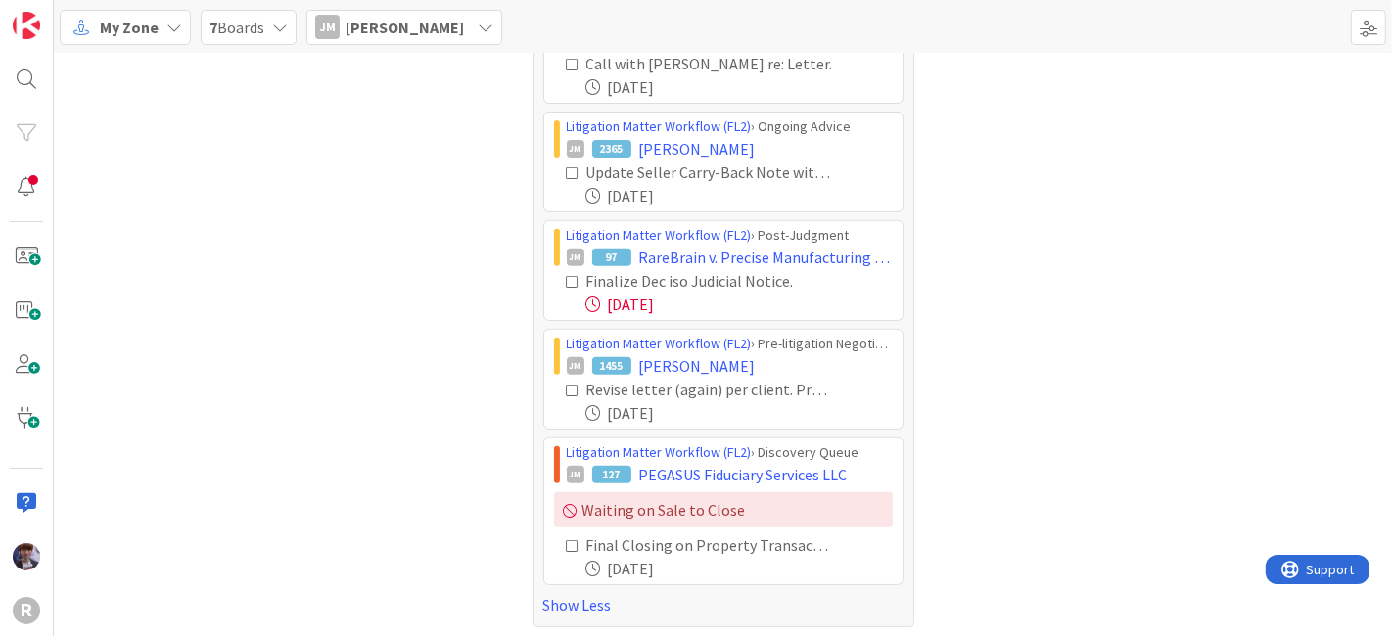
click at [568, 275] on icon at bounding box center [574, 282] width 14 height 14
click at [367, 40] on div "JM Jeff Myers" at bounding box center [404, 27] width 196 height 35
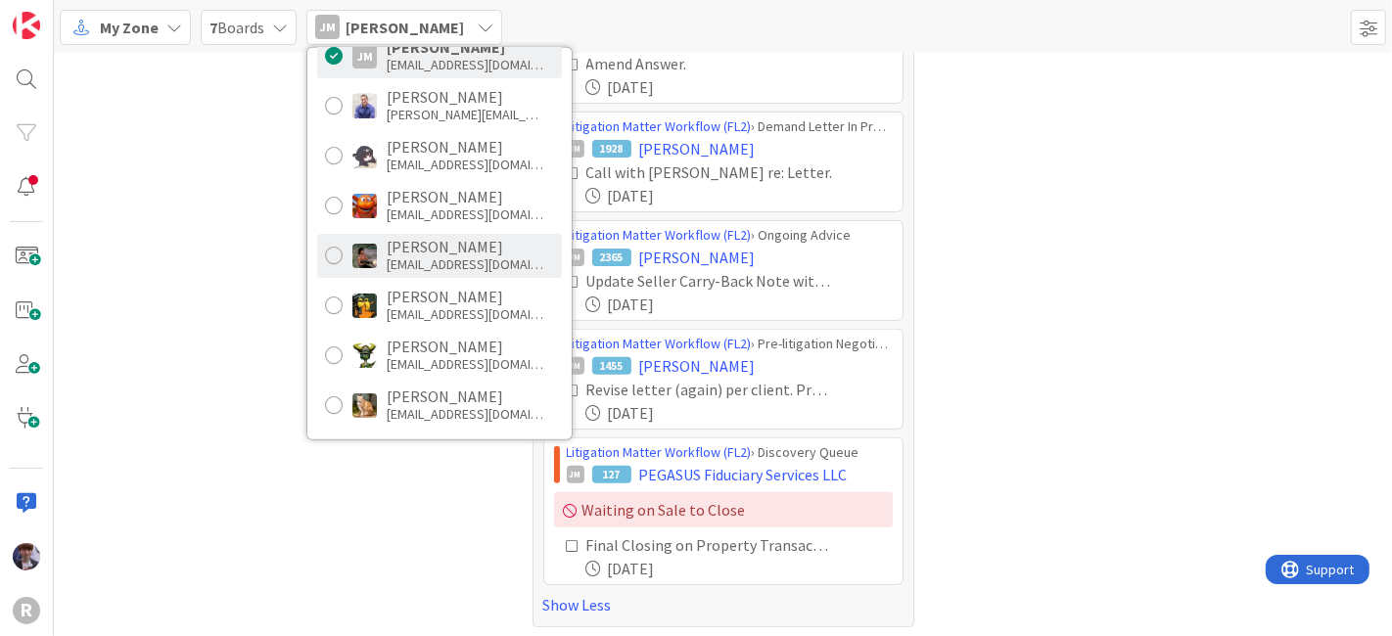
drag, startPoint x: 413, startPoint y: 258, endPoint x: 397, endPoint y: 266, distance: 18.4
click at [413, 258] on div "mwhittington@reutercorbett.com" at bounding box center [465, 265] width 157 height 18
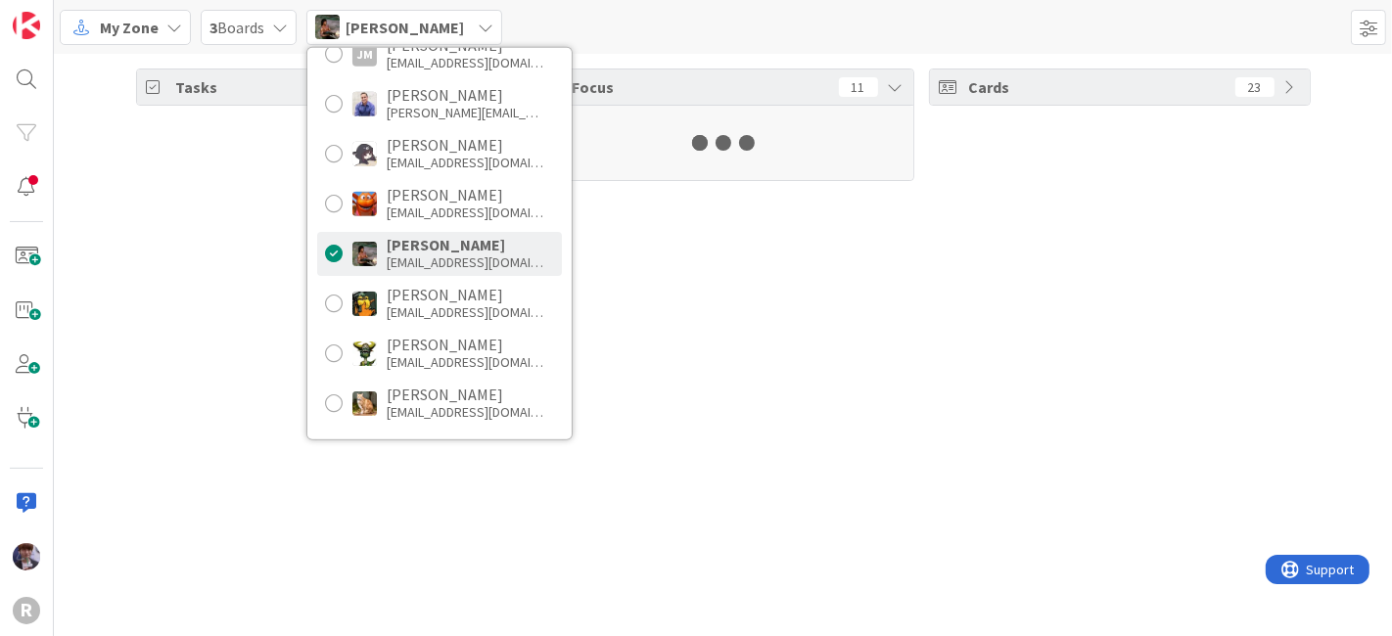
scroll to position [217, 0]
click at [241, 325] on div "Tasks 23 Focus 11 Cards 23" at bounding box center [723, 345] width 1338 height 583
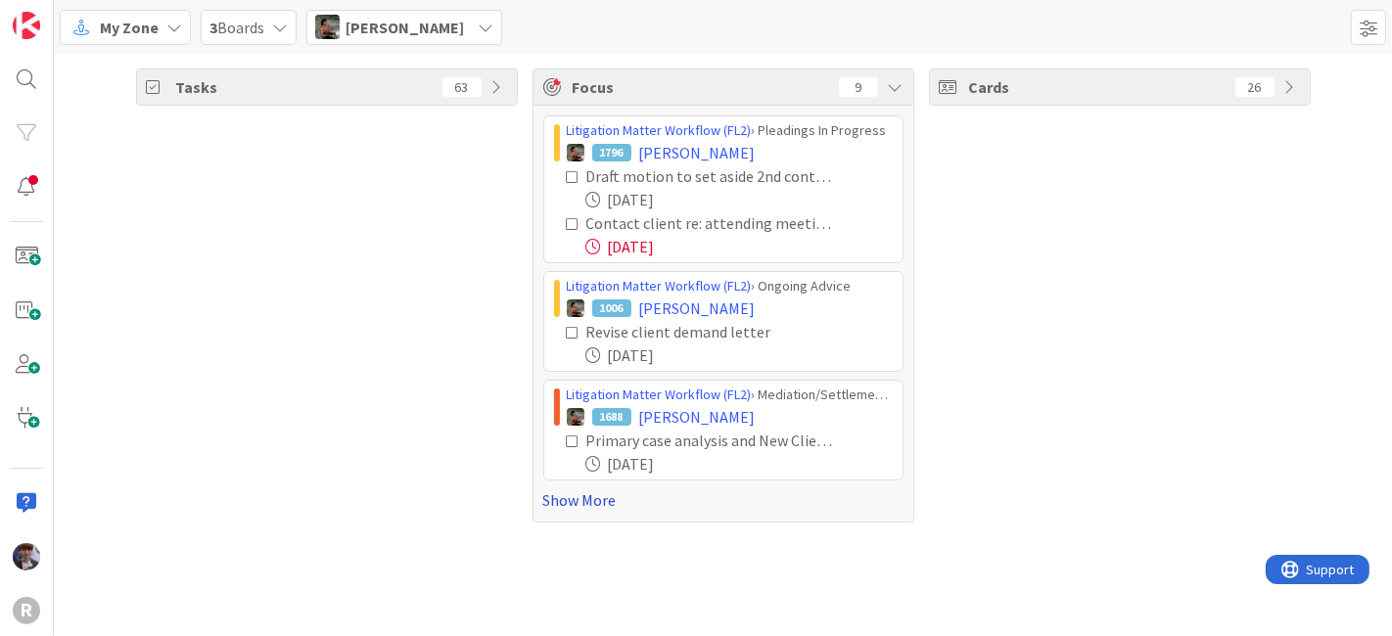
click at [546, 495] on link "Show More" at bounding box center [723, 500] width 360 height 23
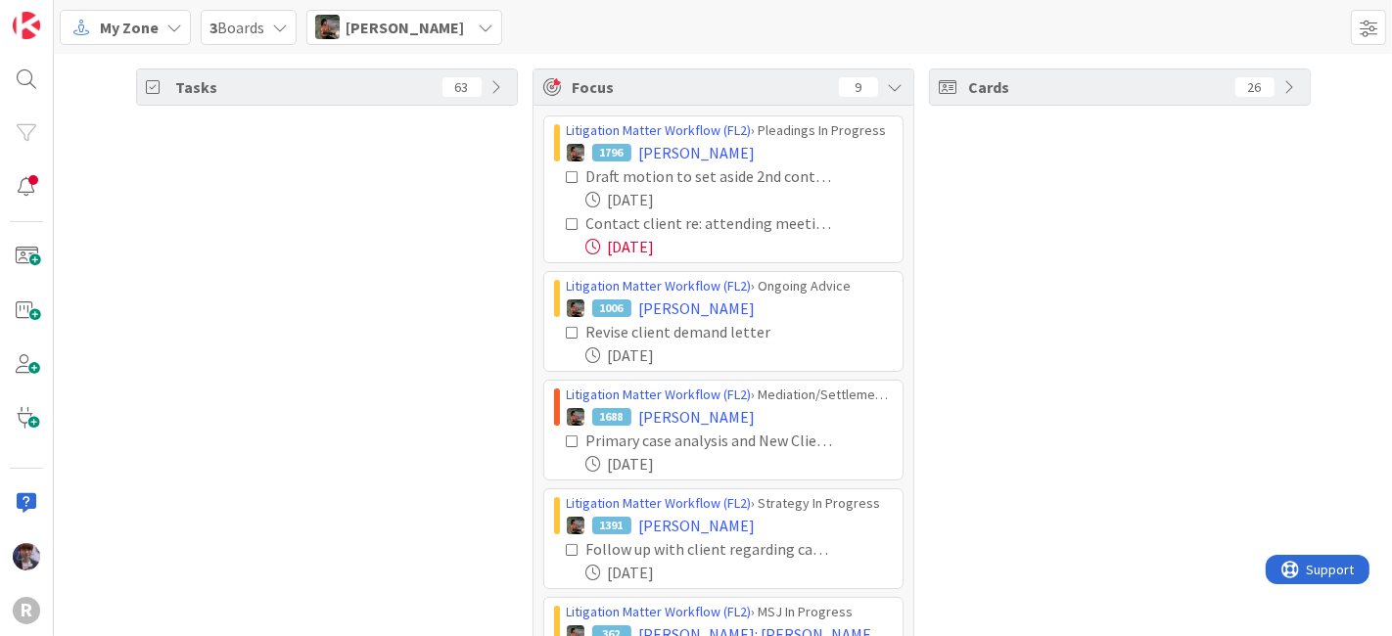
click at [567, 225] on icon at bounding box center [574, 224] width 14 height 14
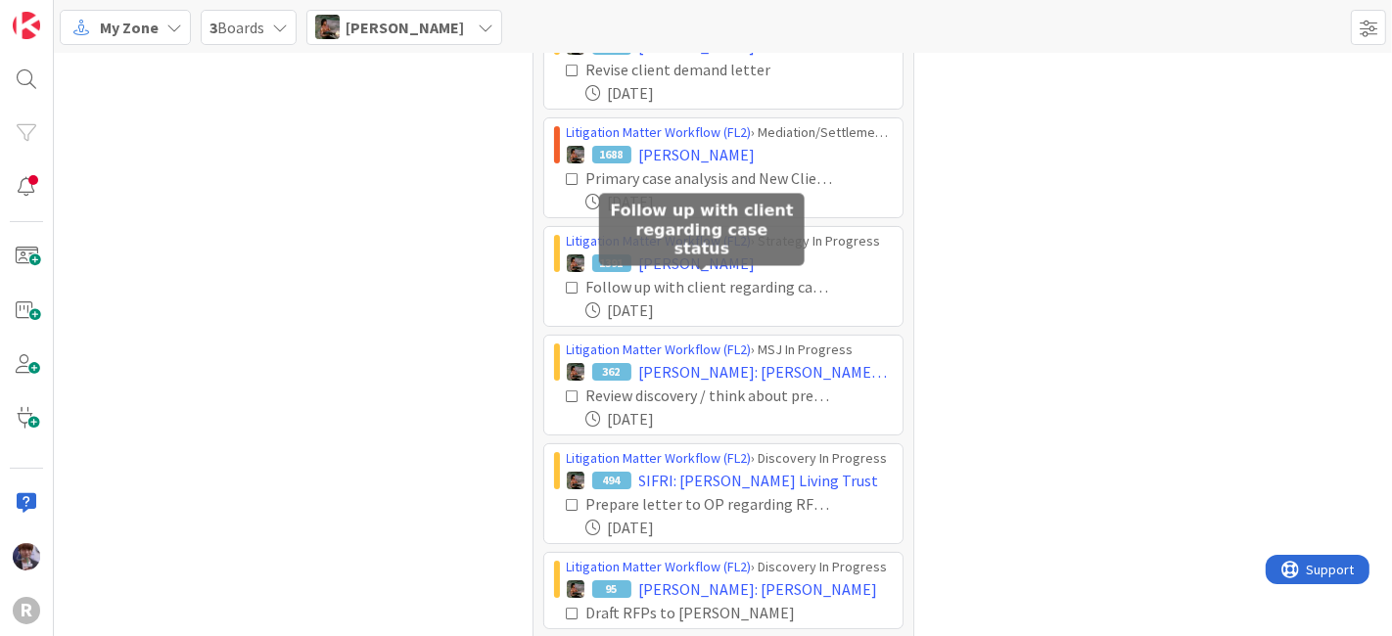
scroll to position [216, 0]
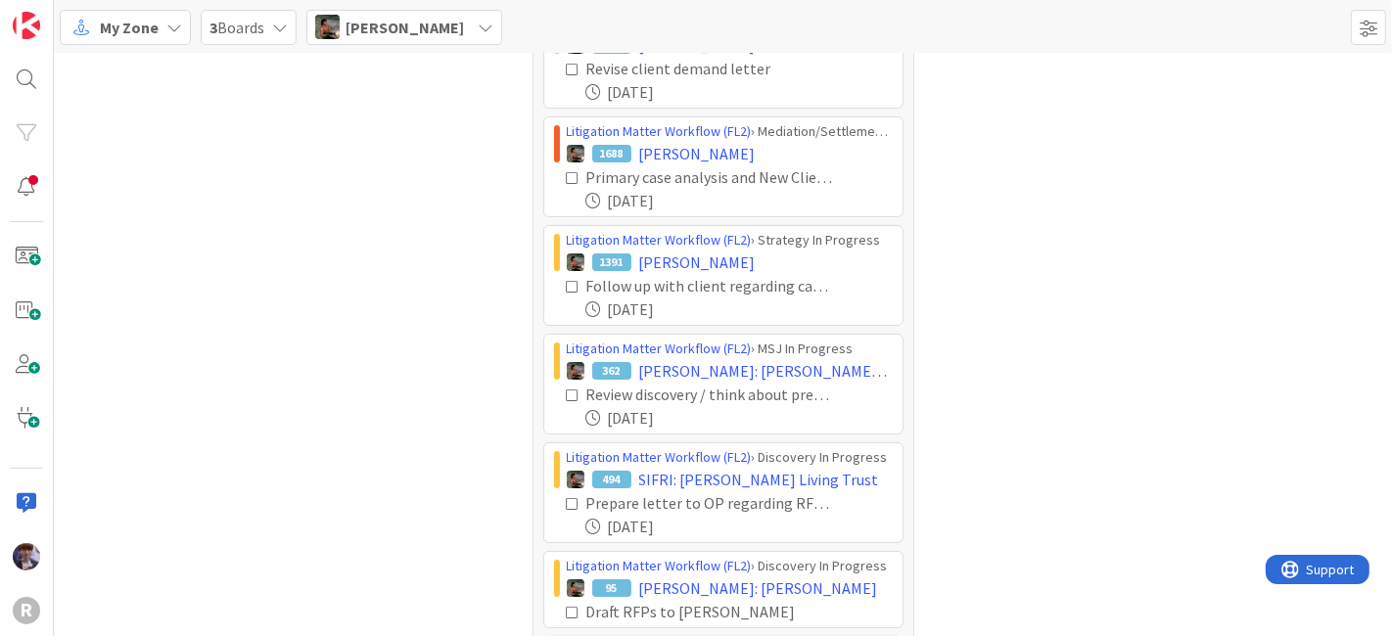
click at [567, 280] on icon at bounding box center [574, 287] width 14 height 14
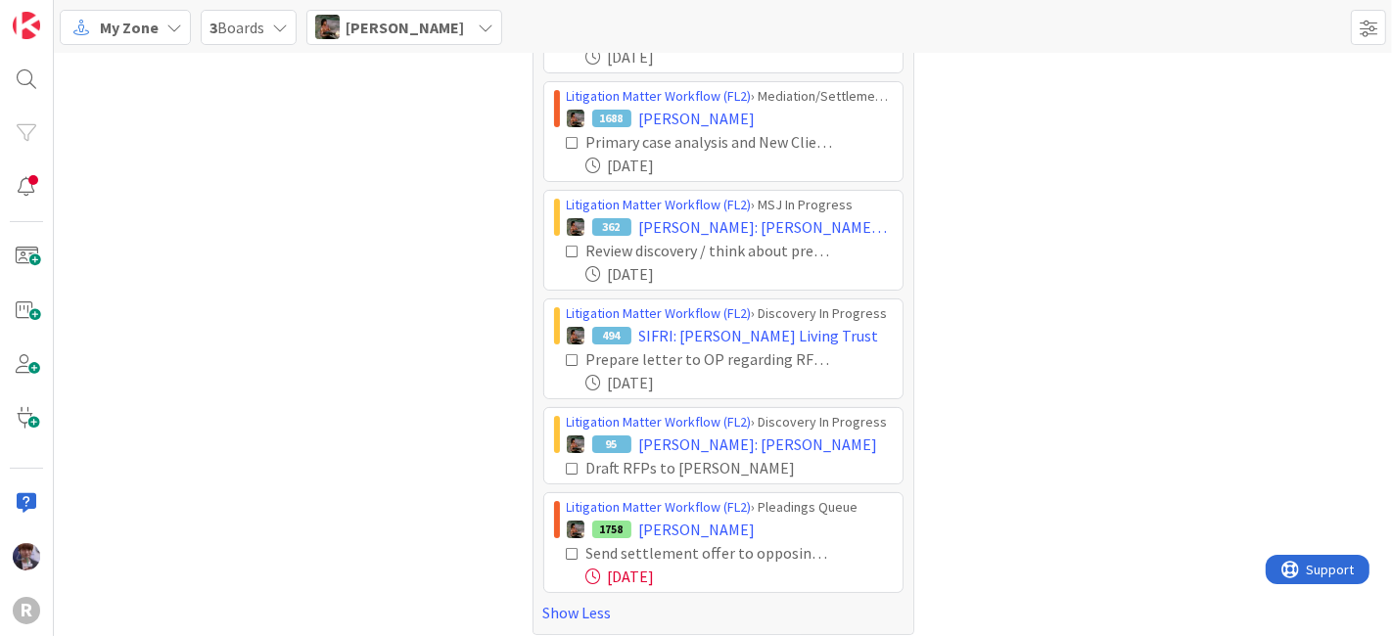
scroll to position [259, 0]
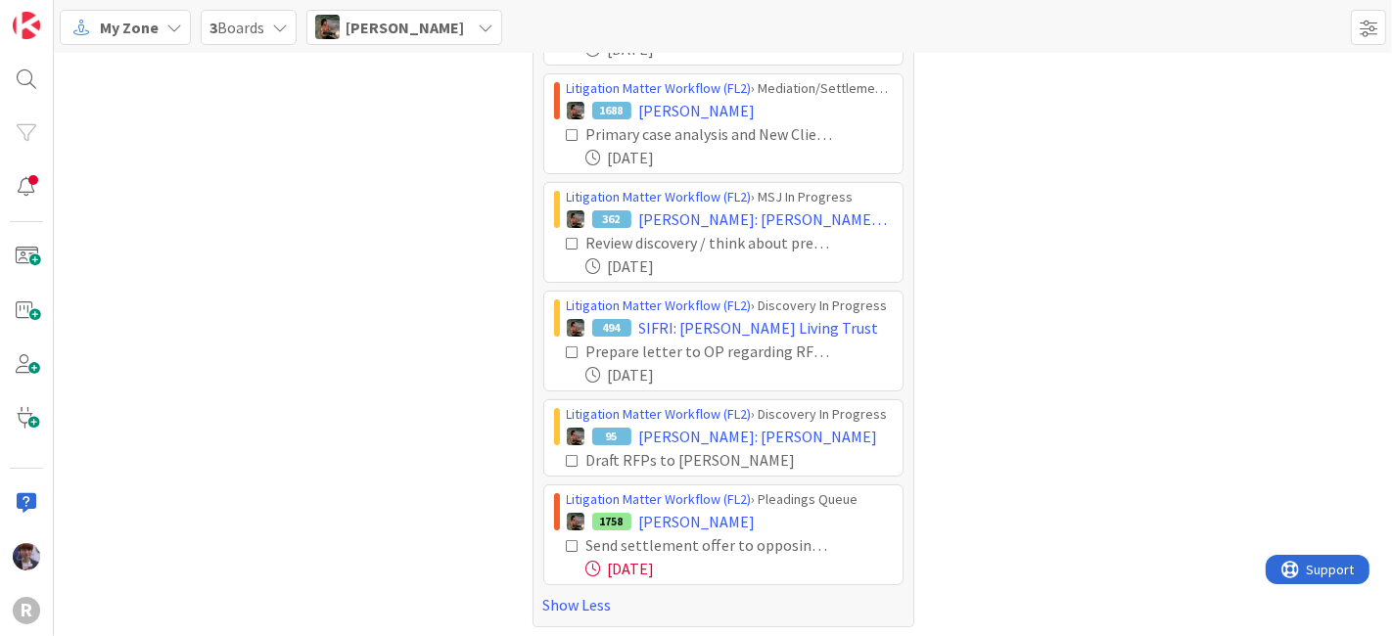
click at [567, 349] on icon at bounding box center [574, 353] width 14 height 14
click at [567, 540] on icon at bounding box center [574, 545] width 14 height 14
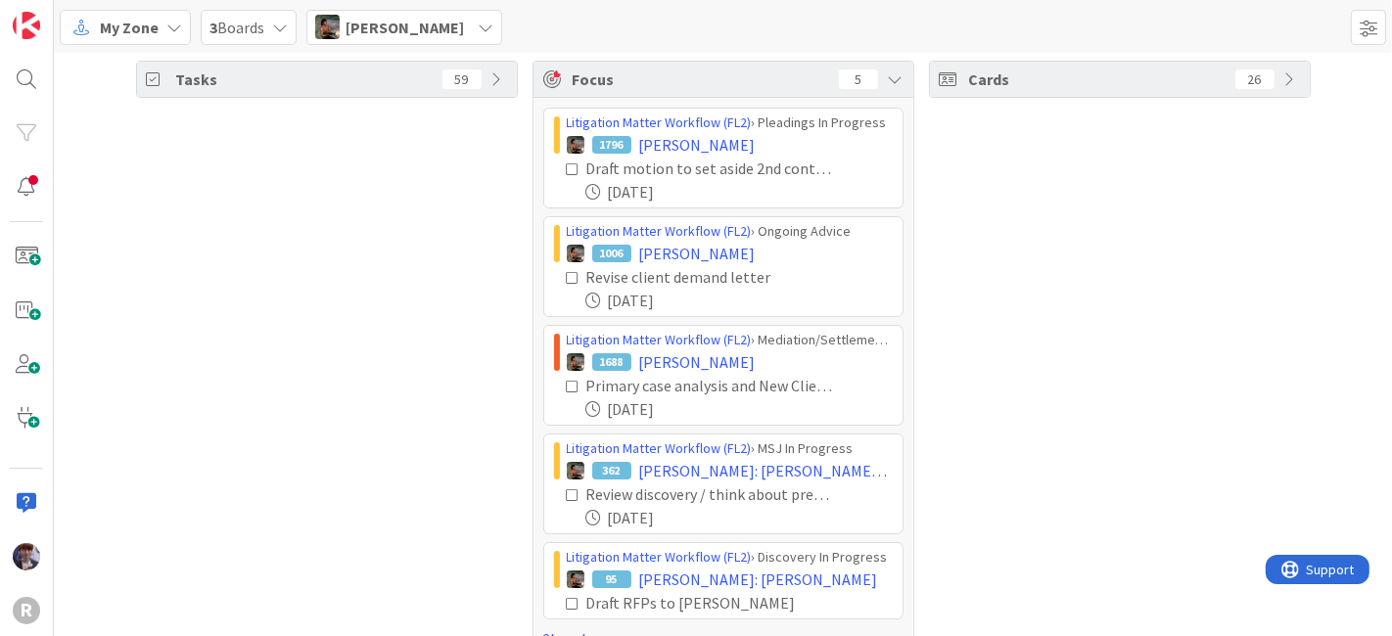
scroll to position [0, 0]
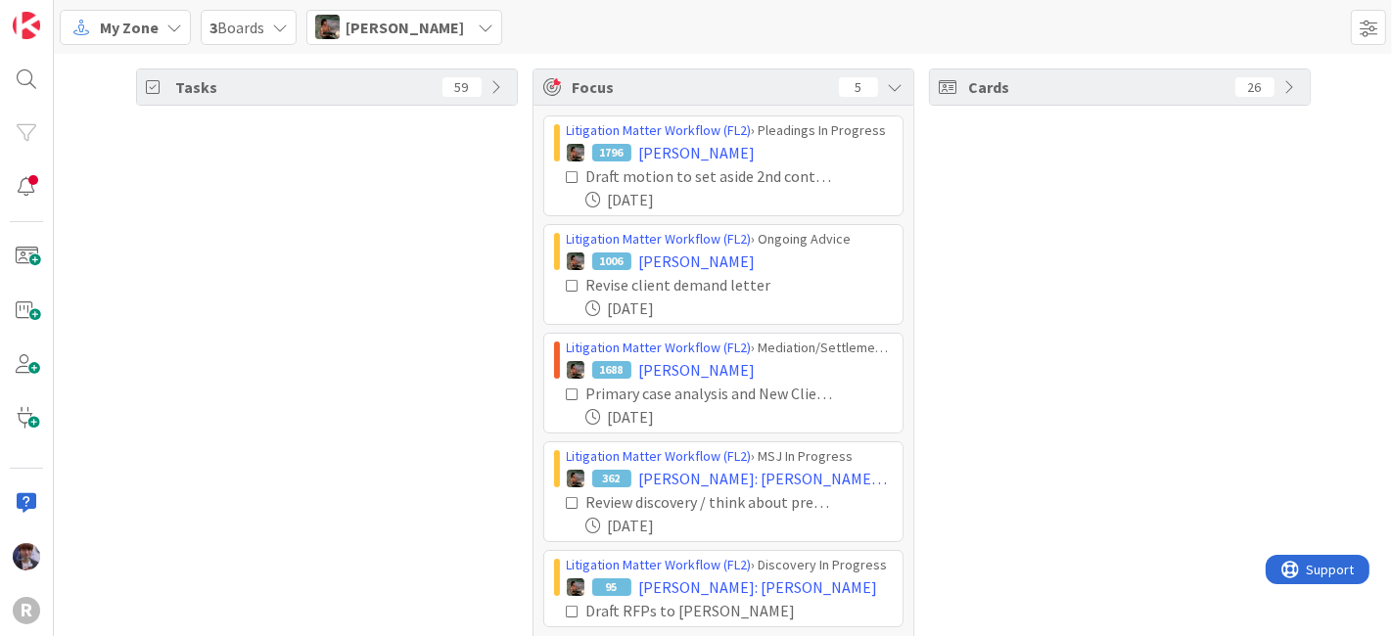
click at [406, 31] on span "Max Whittington" at bounding box center [405, 27] width 118 height 23
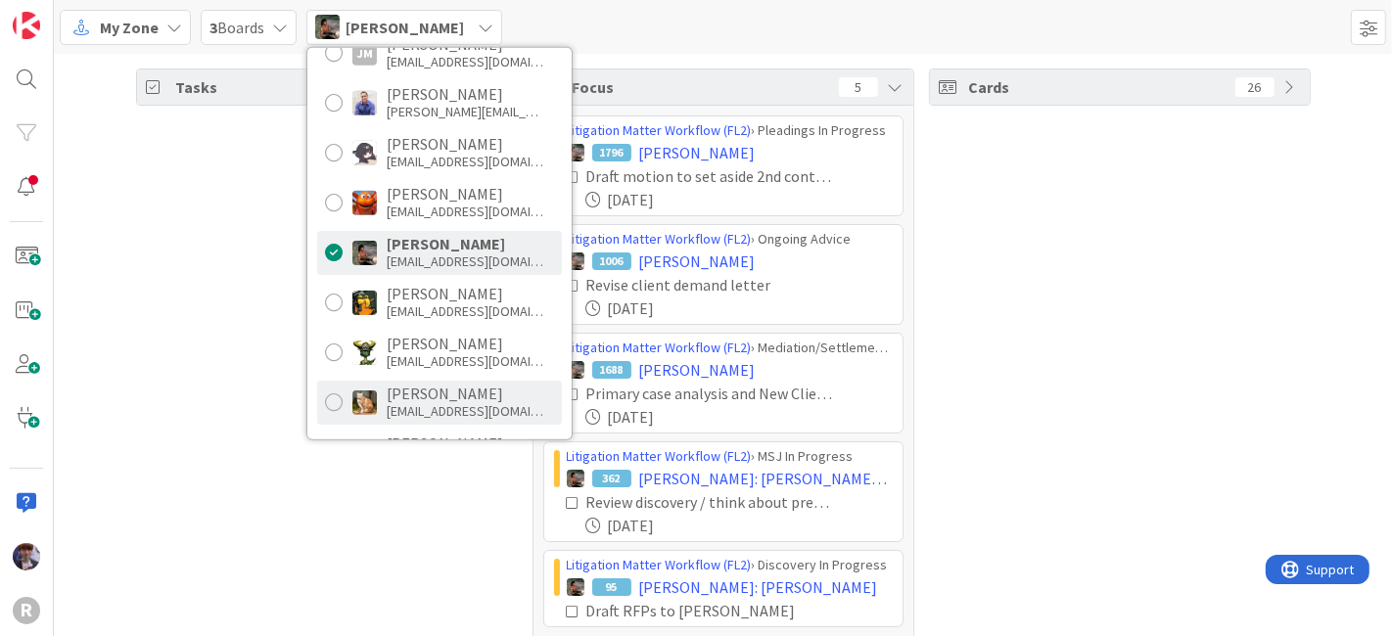
click at [389, 396] on div "Stacey Burzota" at bounding box center [465, 394] width 157 height 18
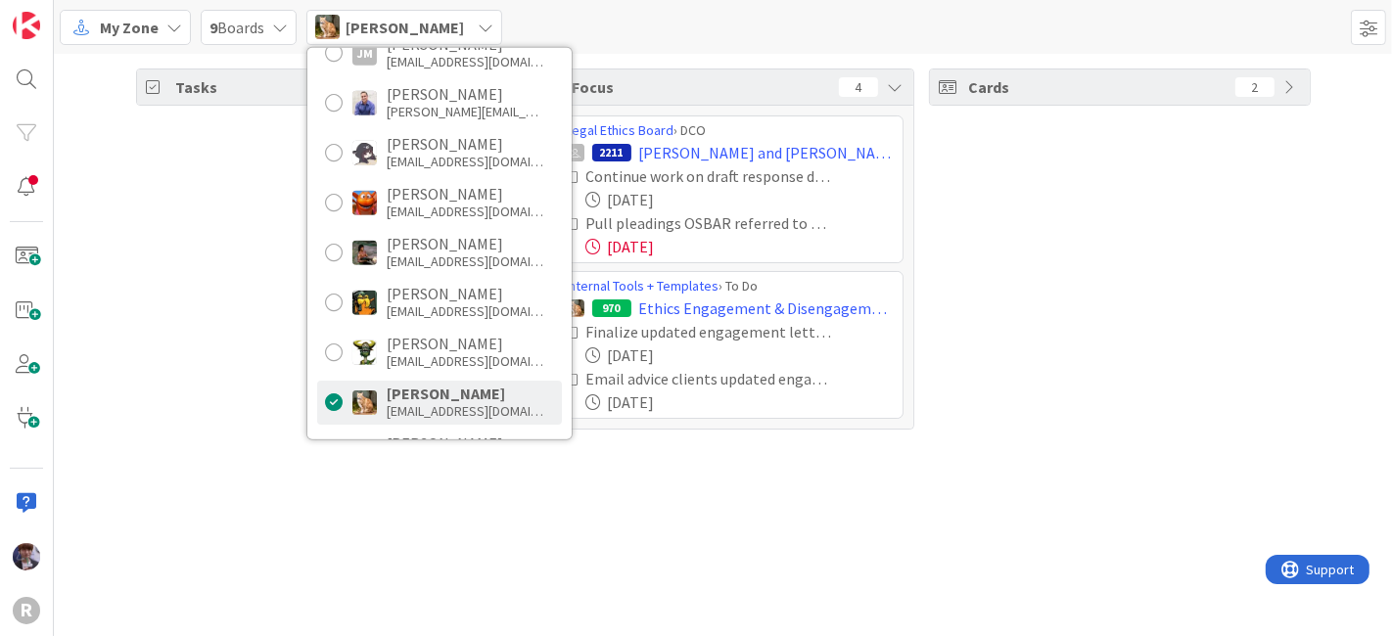
drag, startPoint x: 246, startPoint y: 409, endPoint x: 257, endPoint y: 404, distance: 12.7
click at [246, 409] on div "Tasks 24" at bounding box center [327, 249] width 382 height 361
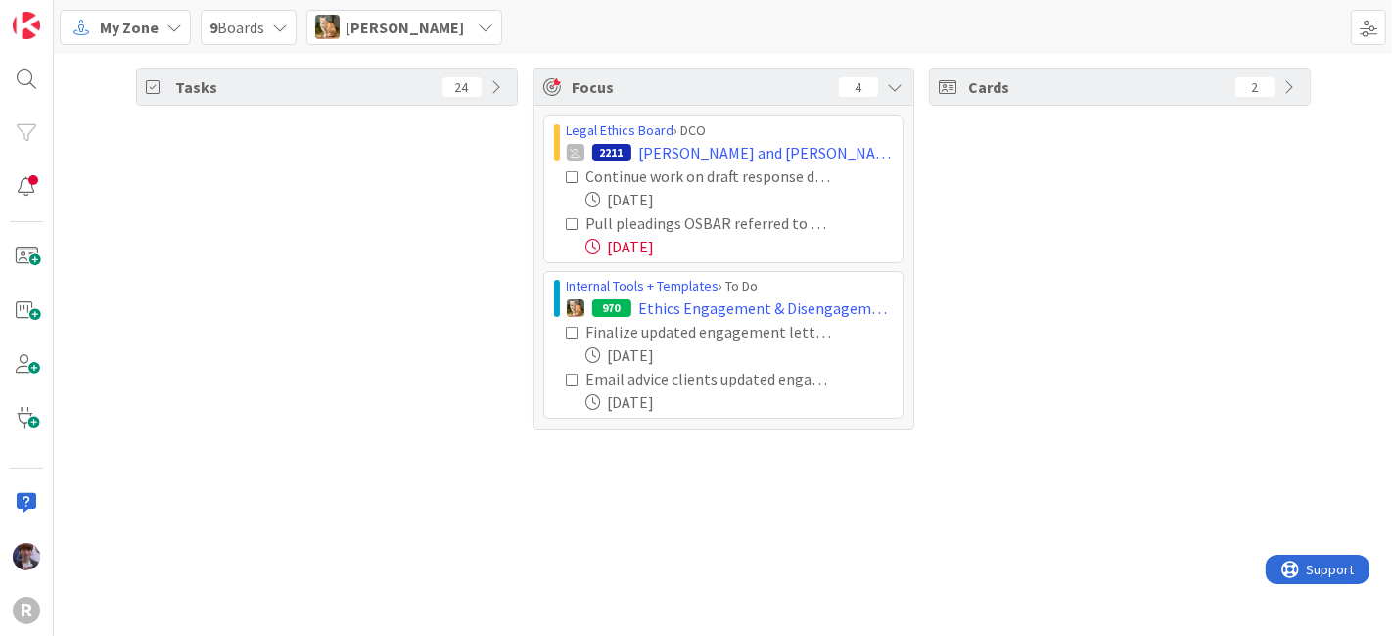
click at [425, 23] on span "Stacey Burzota" at bounding box center [405, 27] width 118 height 23
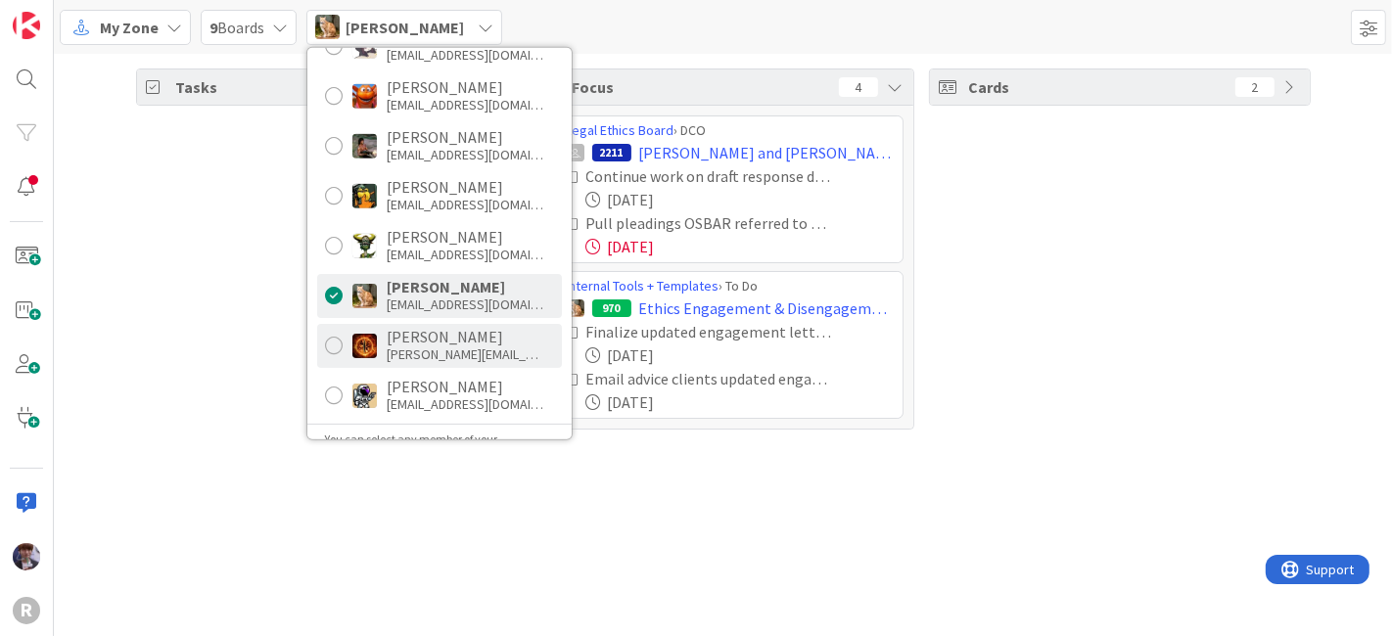
scroll to position [324, 0]
click at [413, 346] on div "treuter@reutercorbett.com" at bounding box center [465, 355] width 157 height 18
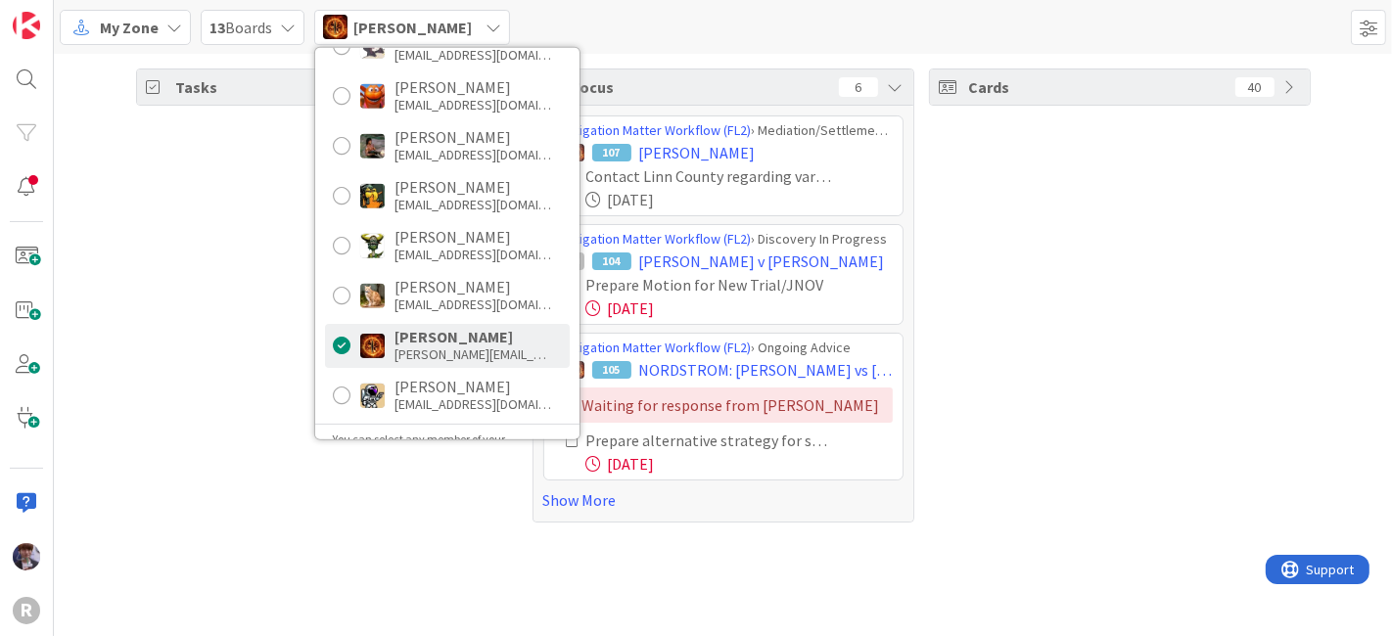
click at [194, 334] on div "Tasks 66" at bounding box center [327, 296] width 382 height 454
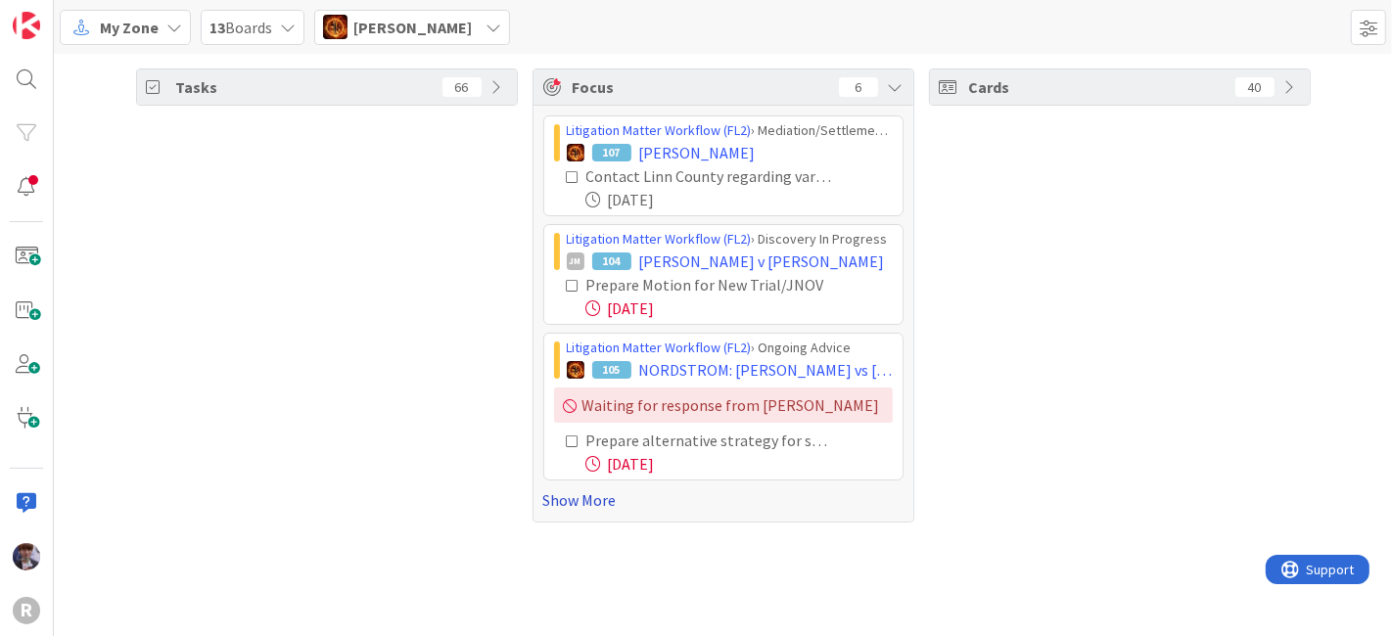
click at [576, 501] on link "Show More" at bounding box center [723, 500] width 360 height 23
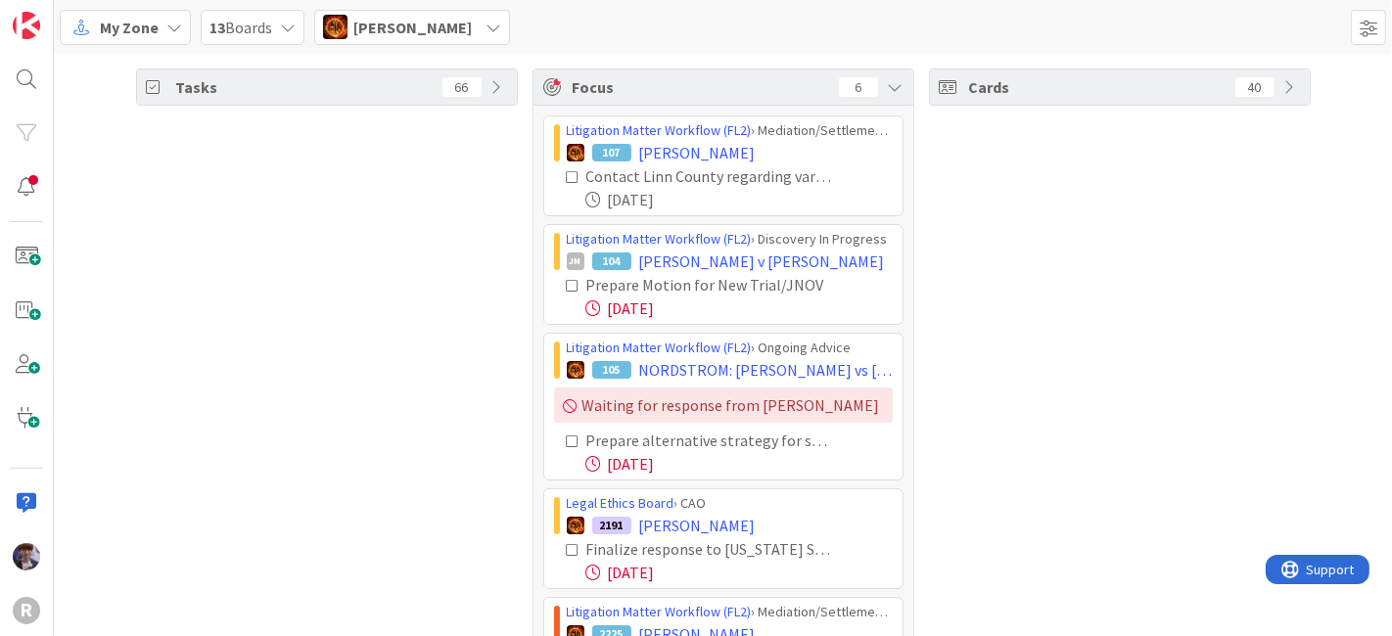
click at [393, 284] on div "Tasks 66" at bounding box center [327, 416] width 382 height 695
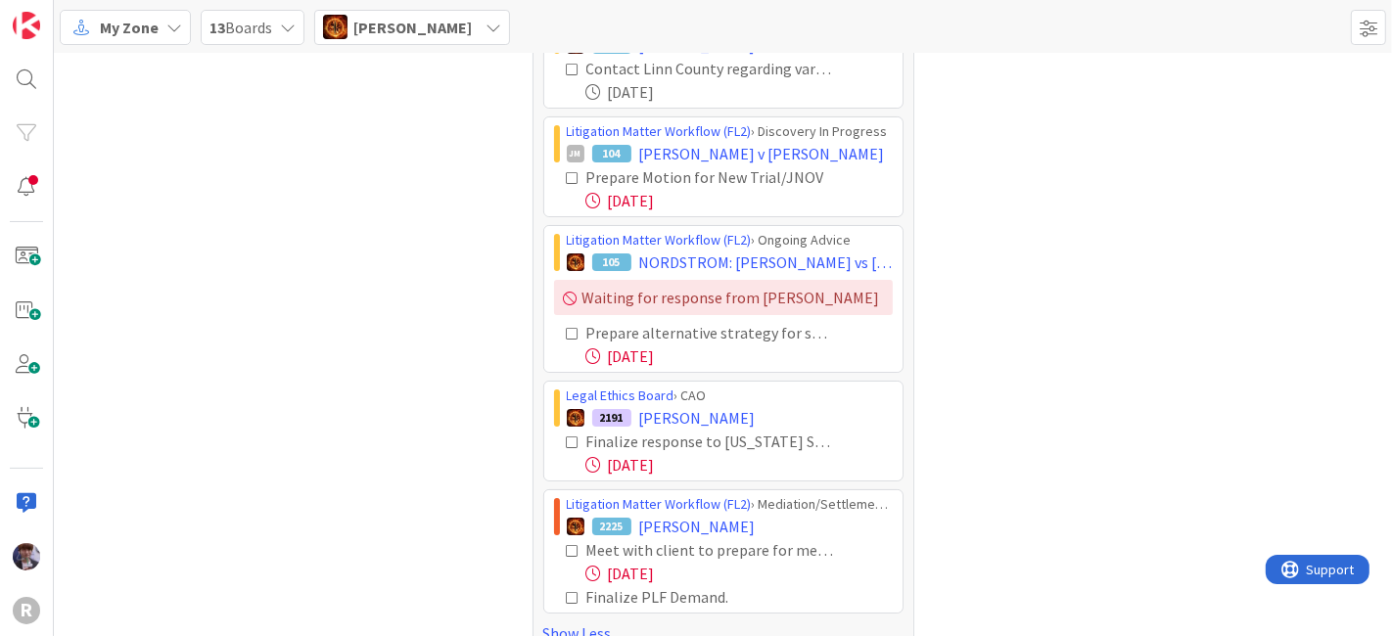
scroll to position [109, 0]
click at [555, 545] on div "Meet with client to prepare for mediation. 08/22/2025 Finalize PLF Demand." at bounding box center [723, 573] width 339 height 70
click at [567, 546] on icon at bounding box center [574, 550] width 14 height 14
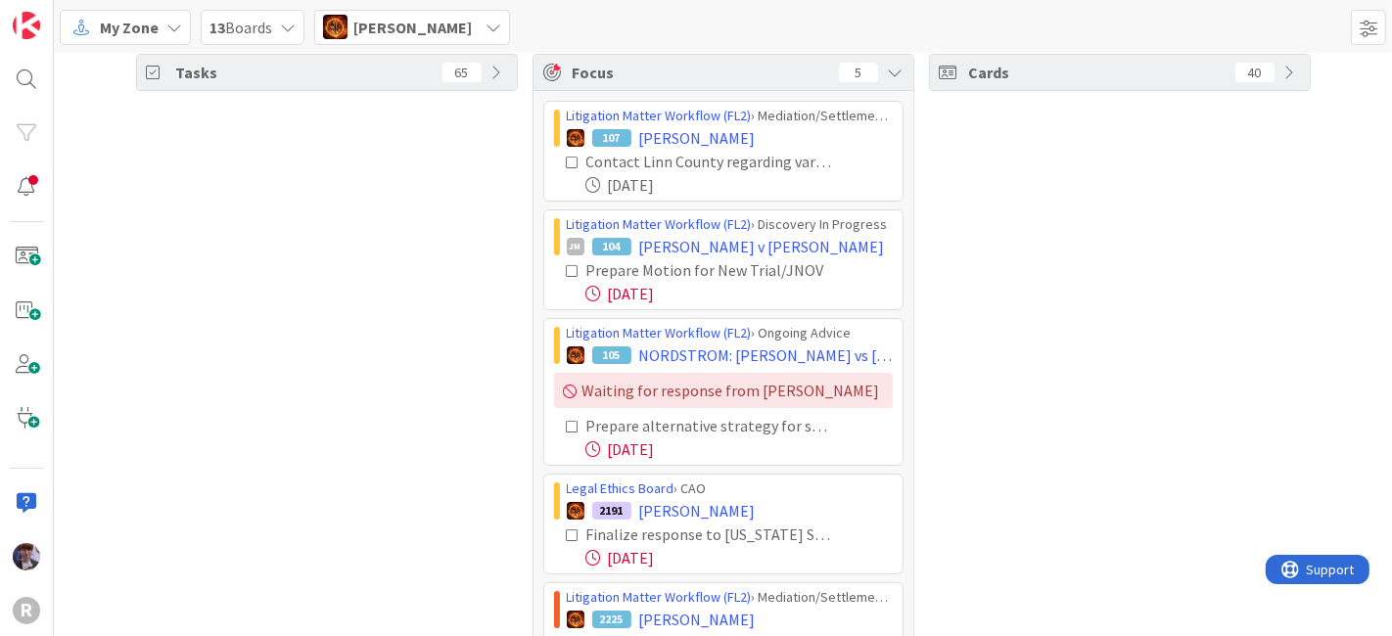
scroll to position [0, 0]
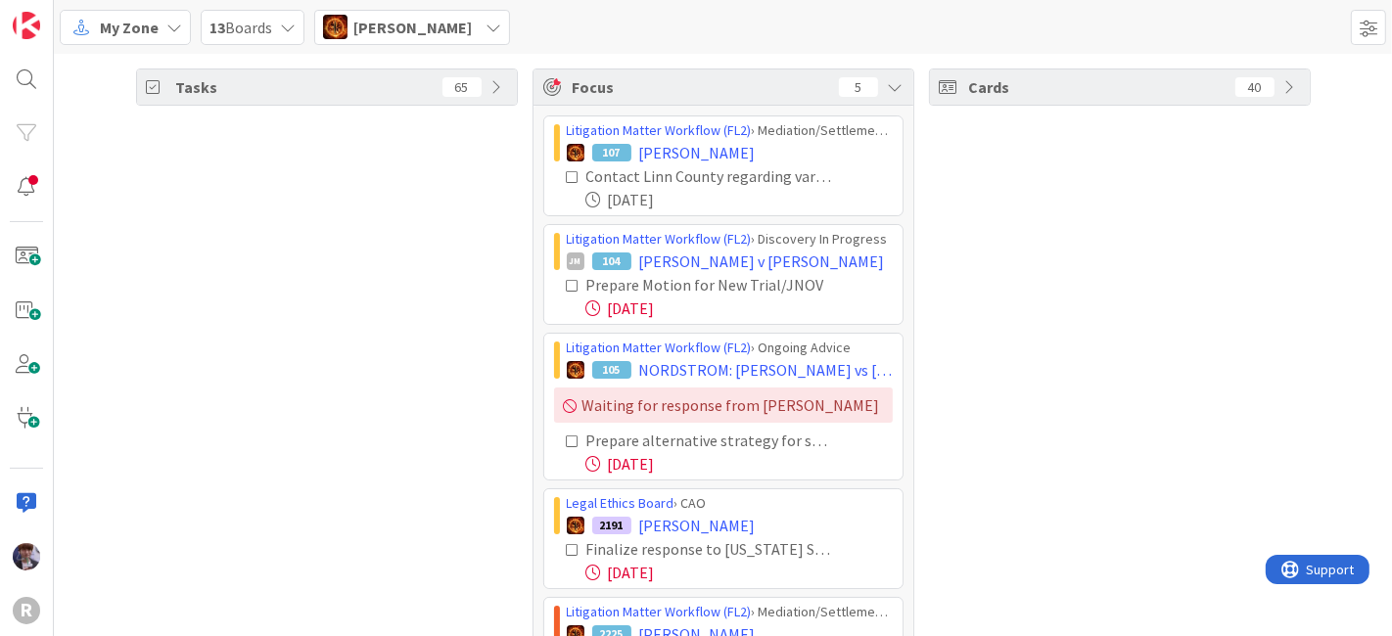
click at [467, 438] on div "Tasks 65" at bounding box center [327, 393] width 382 height 648
click at [402, 17] on span "Ted Reuter" at bounding box center [412, 27] width 118 height 23
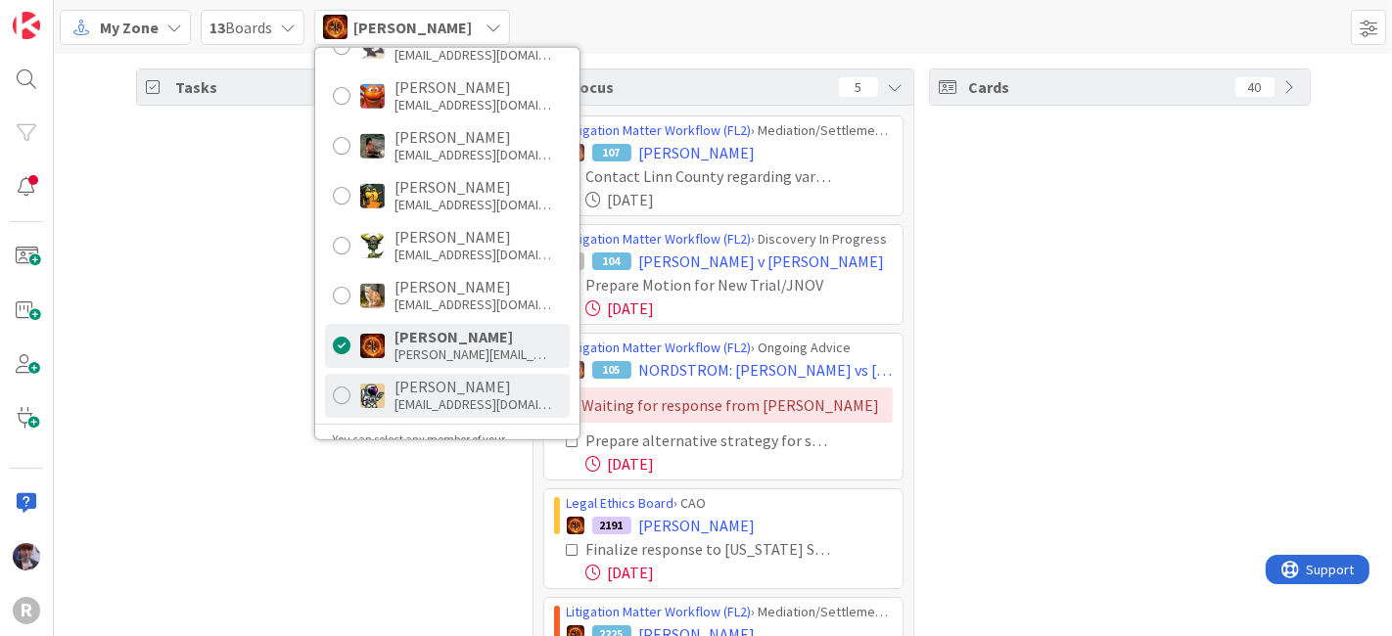
click at [454, 407] on div "tmcdonald@reutercorbett.com" at bounding box center [473, 405] width 157 height 18
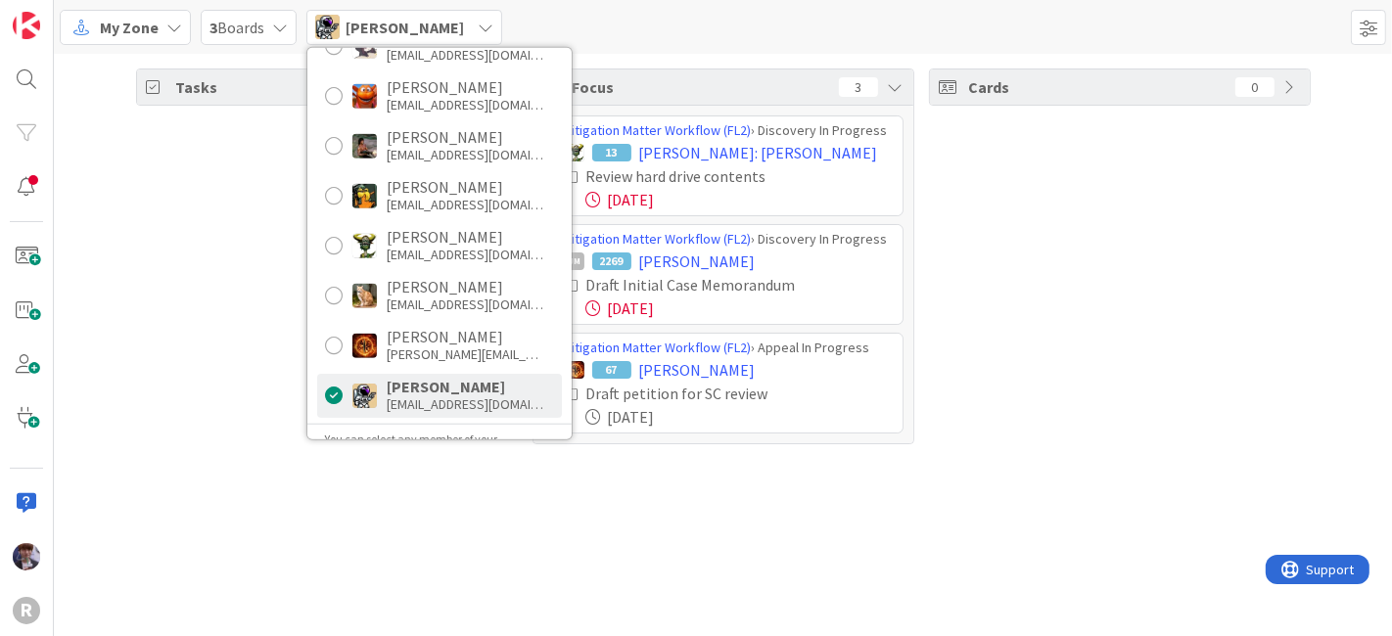
click at [254, 433] on div "Tasks 17" at bounding box center [327, 257] width 382 height 376
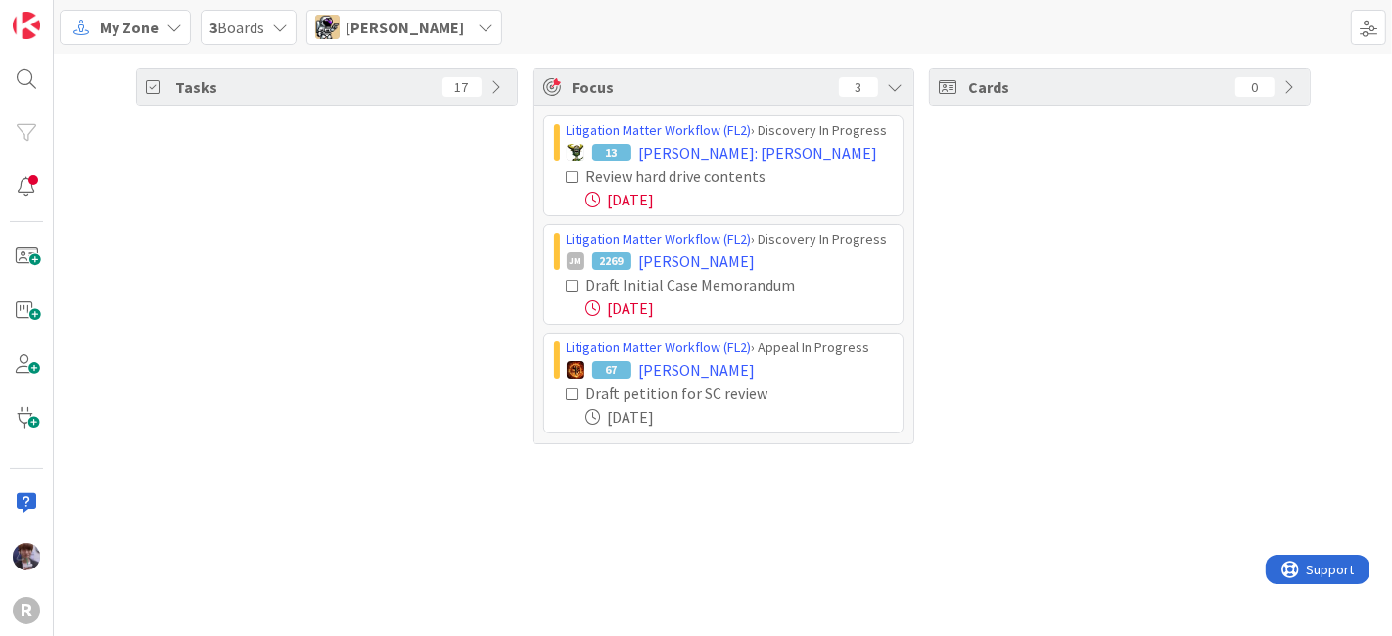
click at [572, 181] on icon at bounding box center [574, 177] width 14 height 14
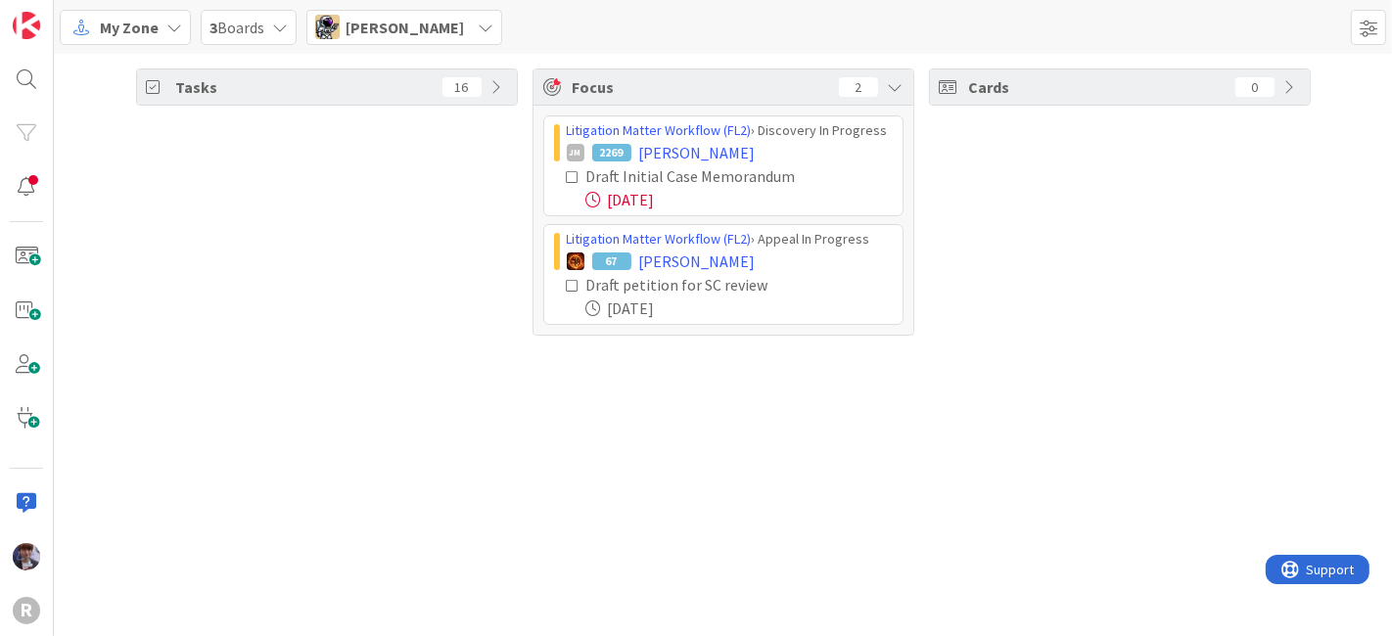
click at [397, 26] on span "Tyler McDonald" at bounding box center [405, 27] width 118 height 23
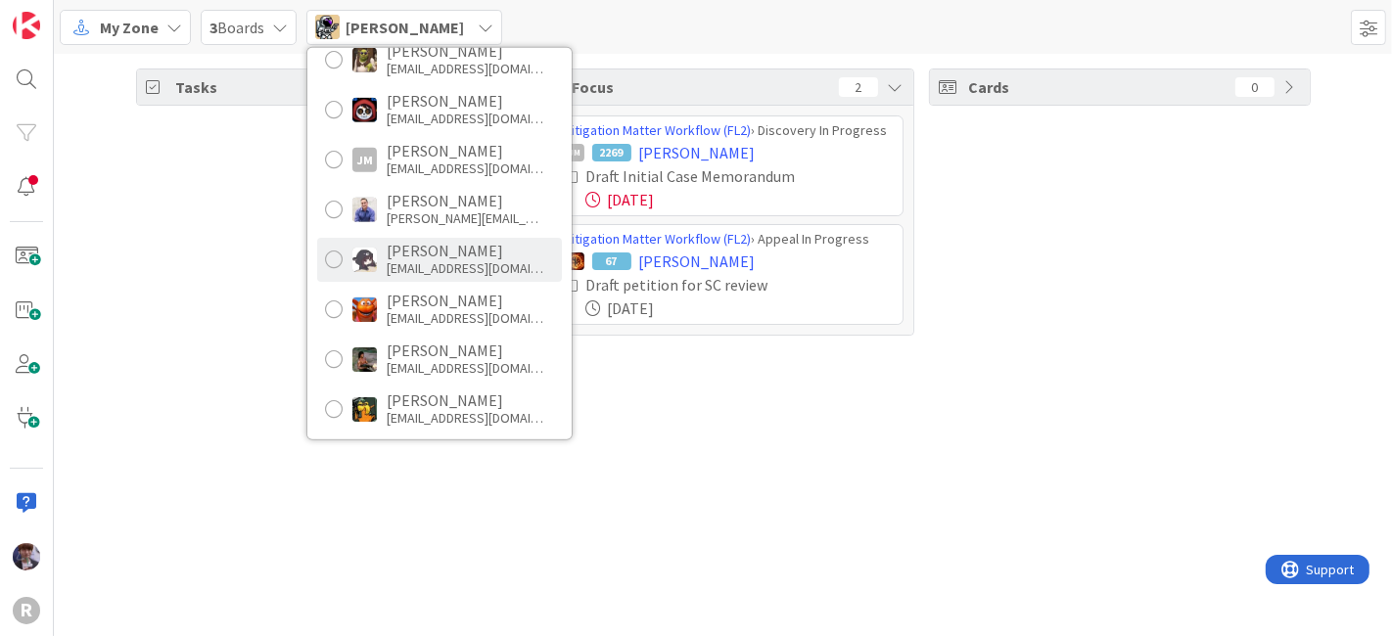
click at [438, 259] on div "knguyen@reutercorbett.com" at bounding box center [465, 268] width 157 height 18
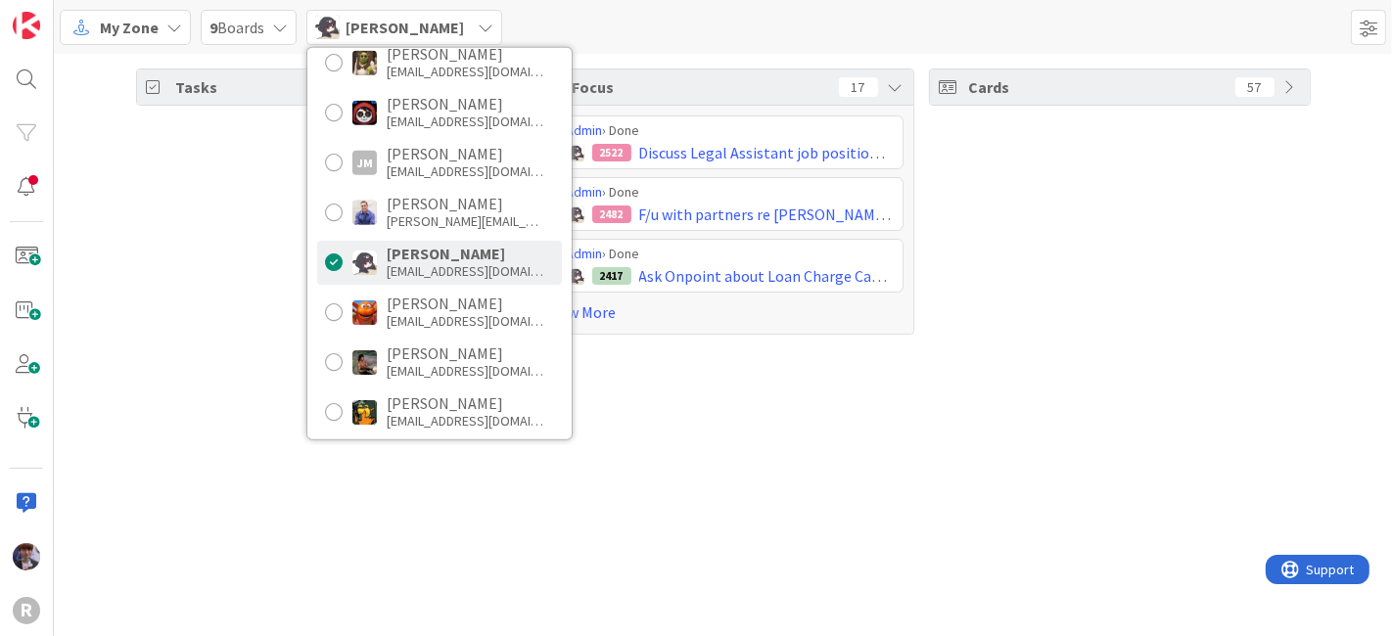
scroll to position [107, 0]
drag, startPoint x: 829, startPoint y: 354, endPoint x: 811, endPoint y: 360, distance: 19.5
click at [829, 354] on div "Tasks 34 Focus 17 Admin › Done 2522 Discuss Legal Assistant job position with R…" at bounding box center [723, 345] width 1338 height 583
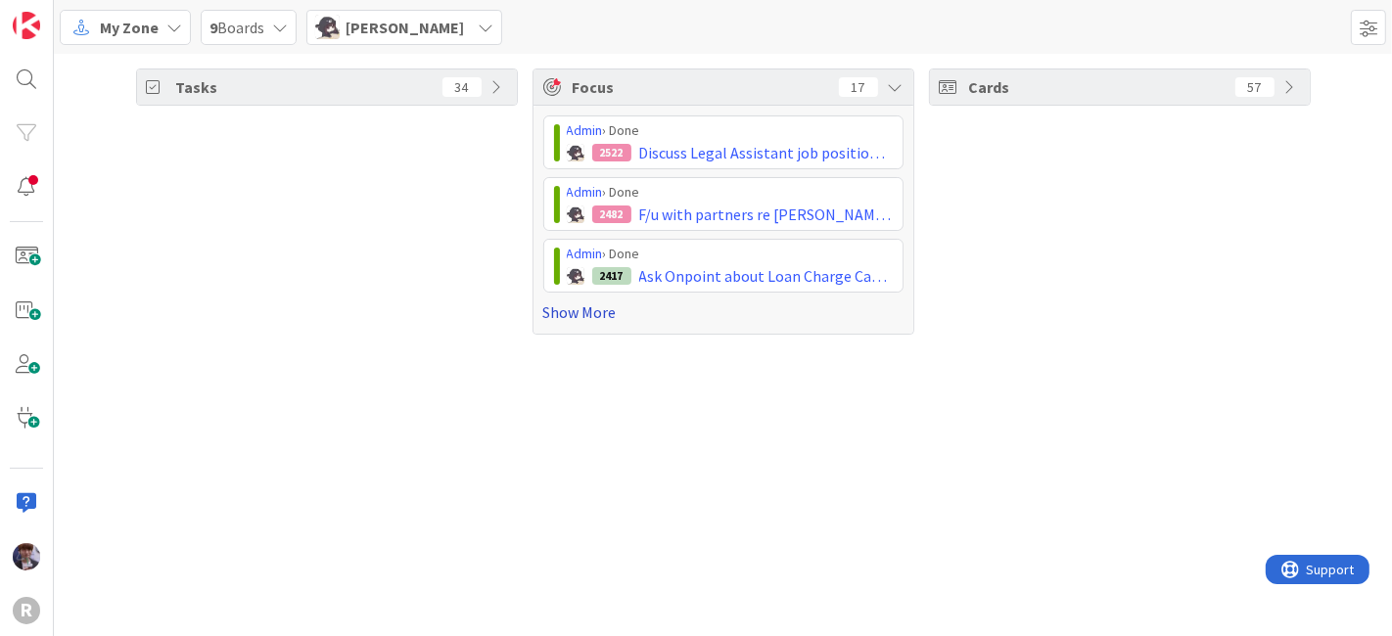
click at [608, 308] on link "Show More" at bounding box center [723, 312] width 360 height 23
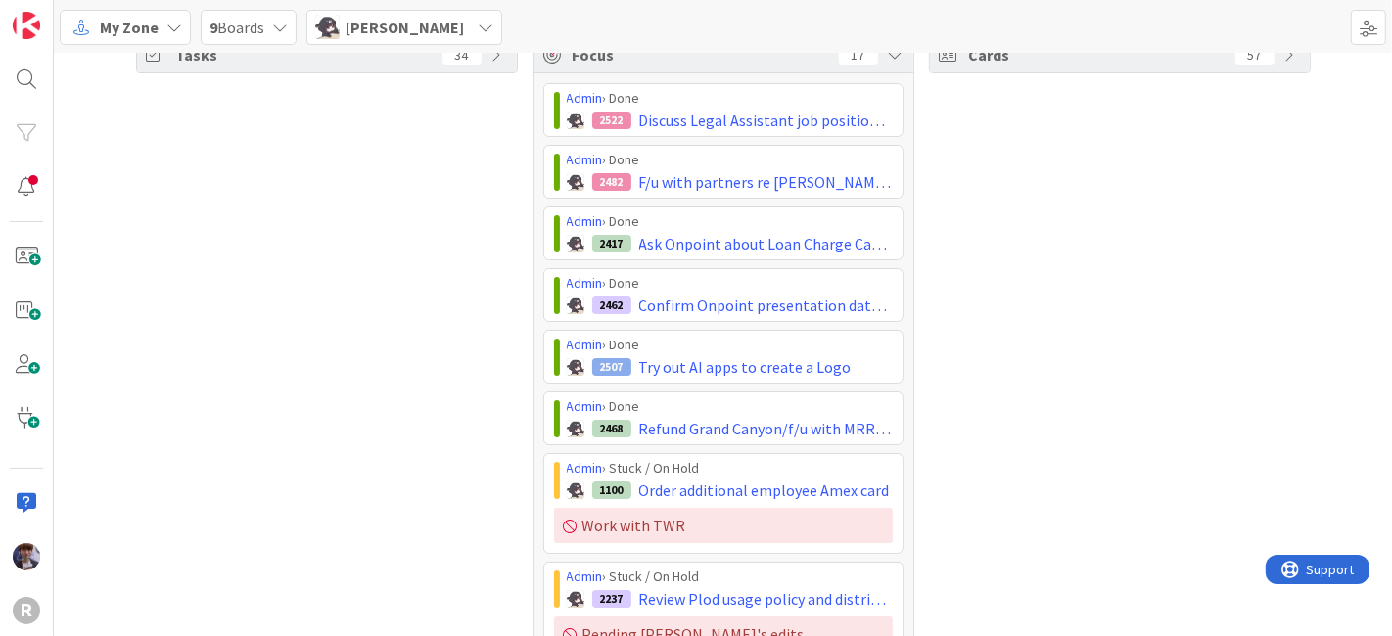
scroll to position [53, 0]
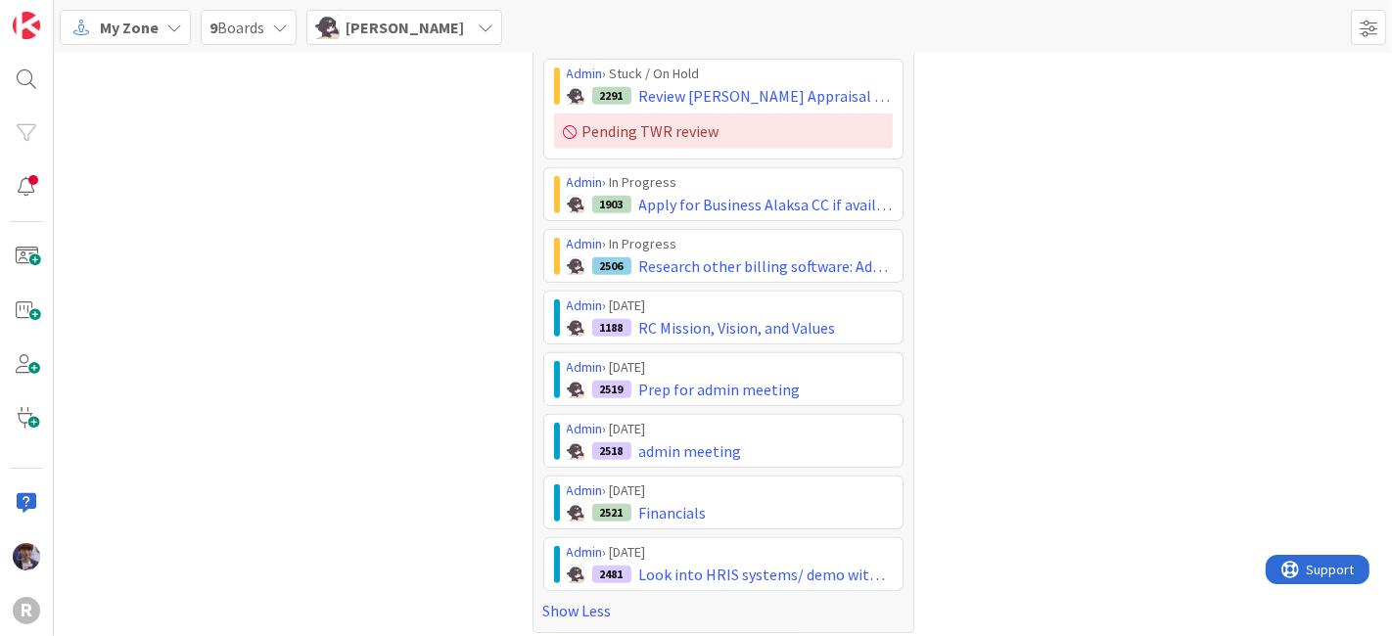
scroll to position [754, 0]
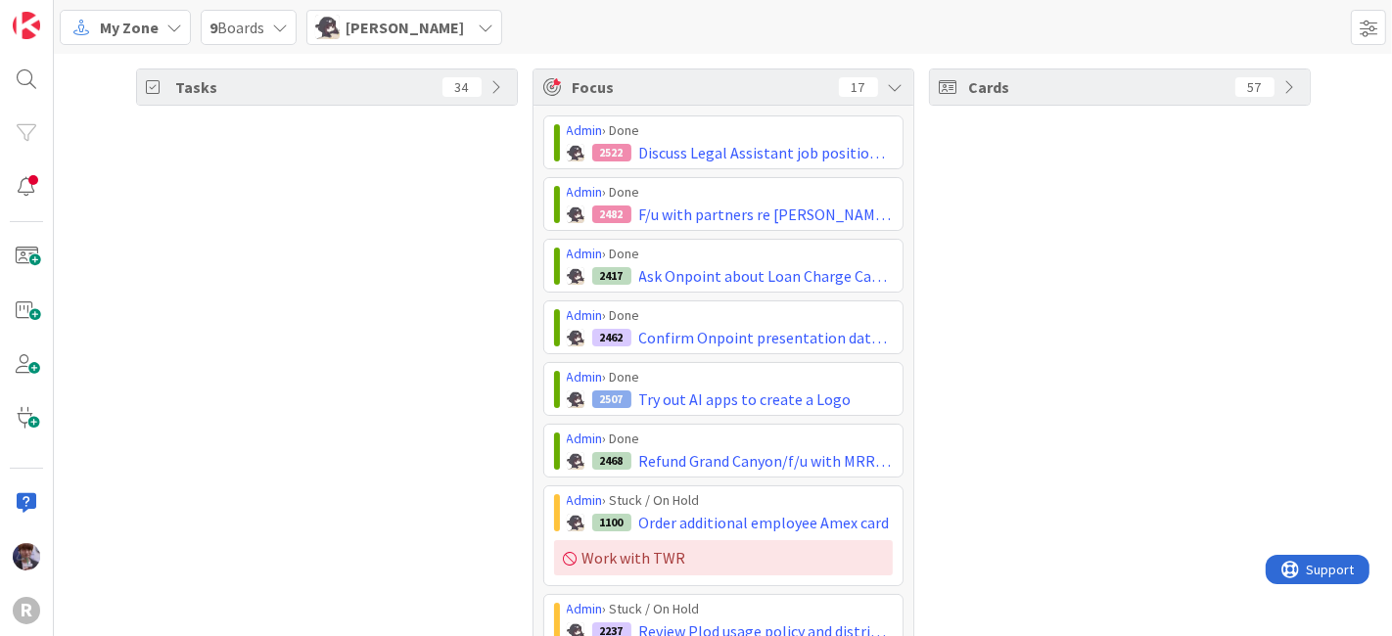
scroll to position [0, 0]
click at [336, 38] on img at bounding box center [327, 27] width 24 height 24
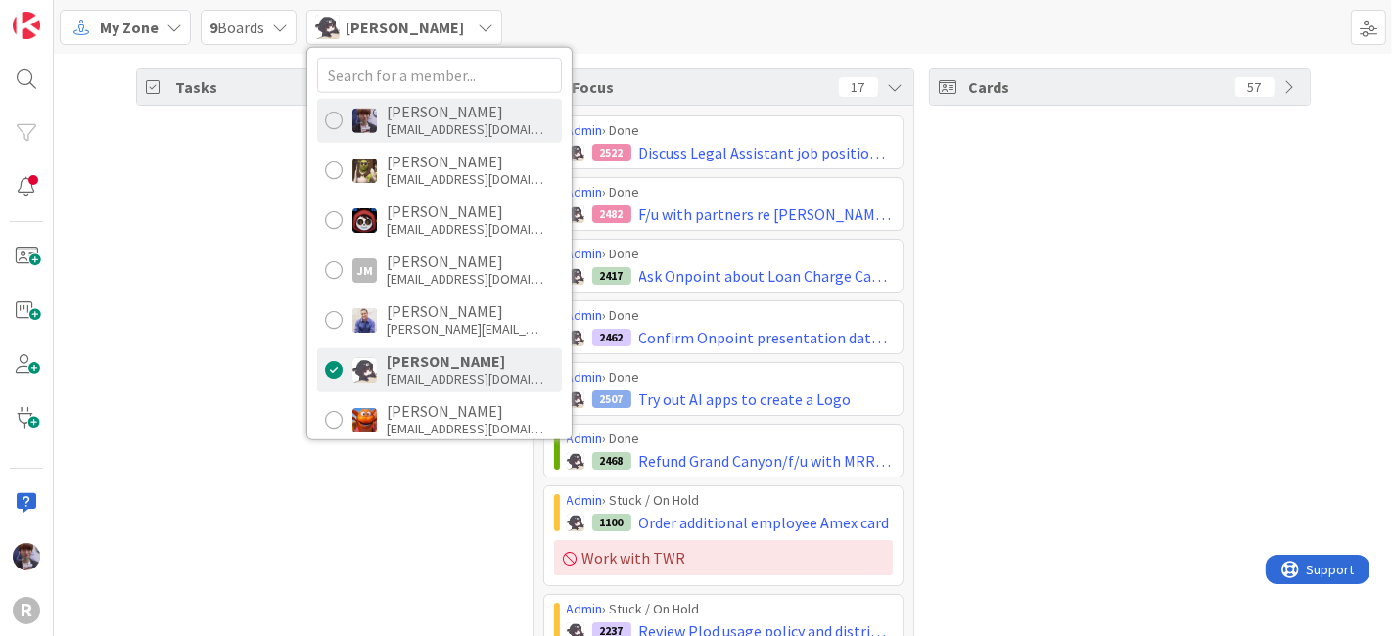
click at [425, 124] on div "mfriesen@reutercorbett.com" at bounding box center [465, 129] width 157 height 18
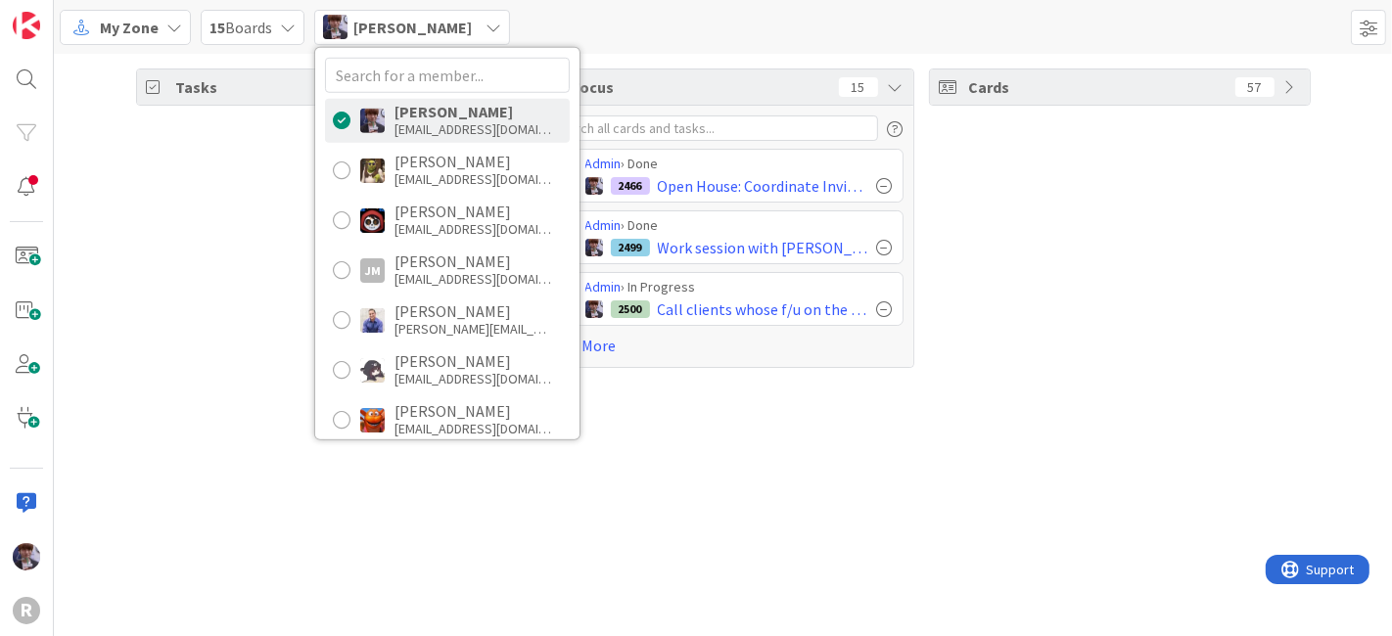
click at [213, 250] on div "Tasks 34" at bounding box center [327, 219] width 382 height 300
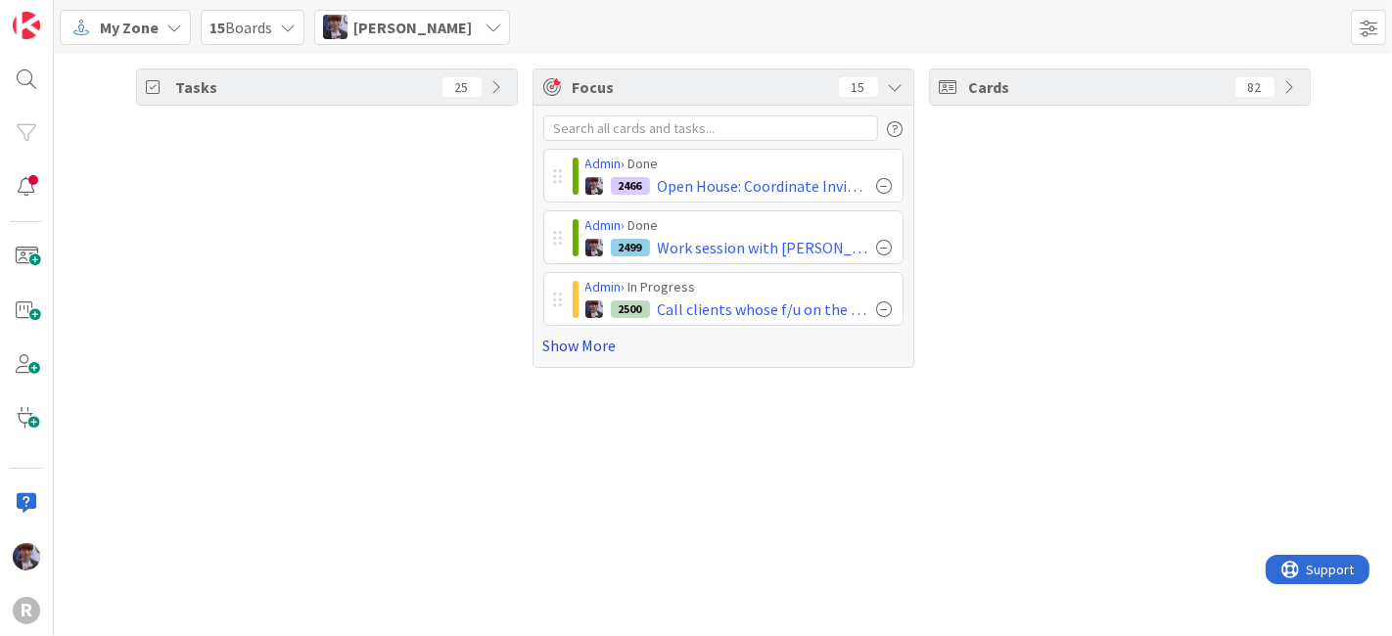
click at [566, 351] on link "Show More" at bounding box center [723, 345] width 360 height 23
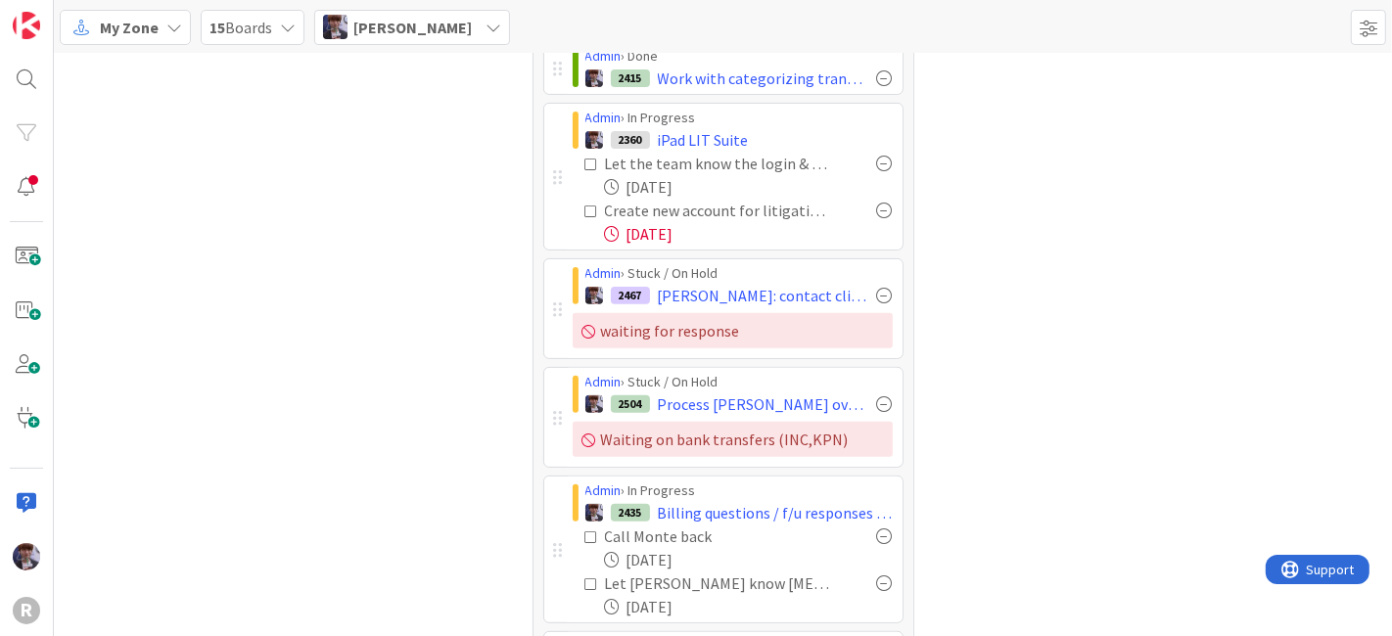
scroll to position [540, 0]
click at [929, 278] on div "Cards 82" at bounding box center [1120, 127] width 382 height 1198
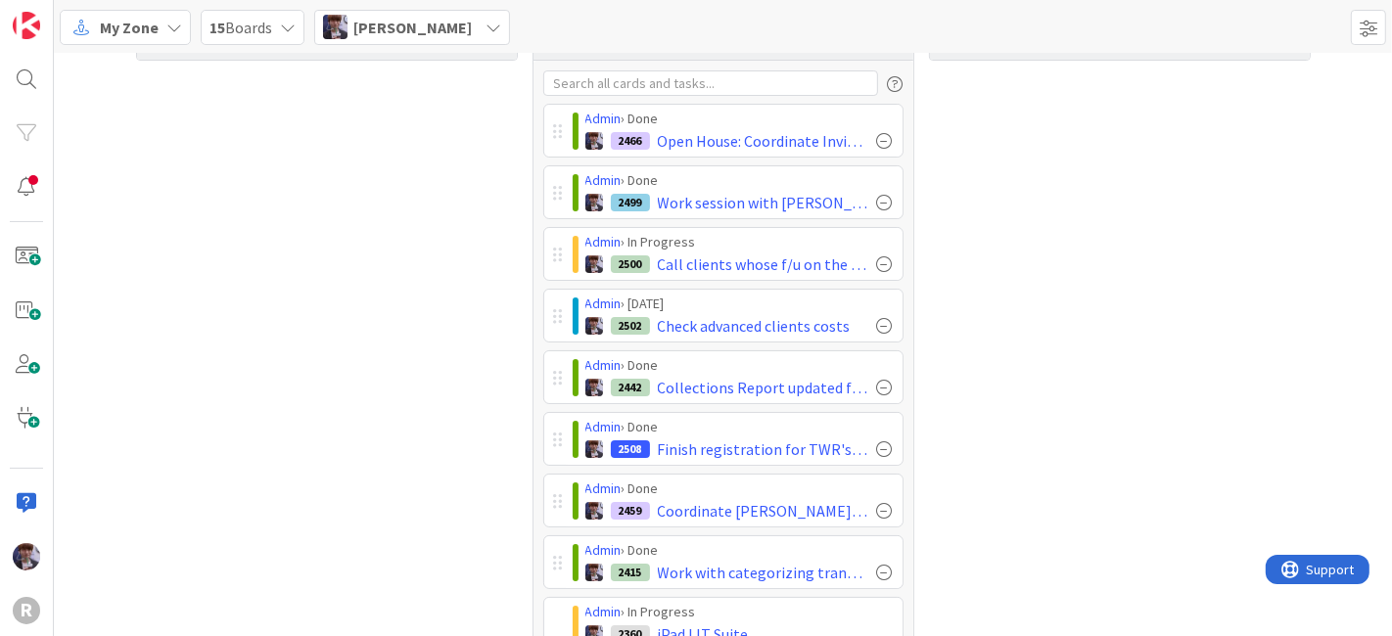
scroll to position [0, 0]
